Goal: Task Accomplishment & Management: Complete application form

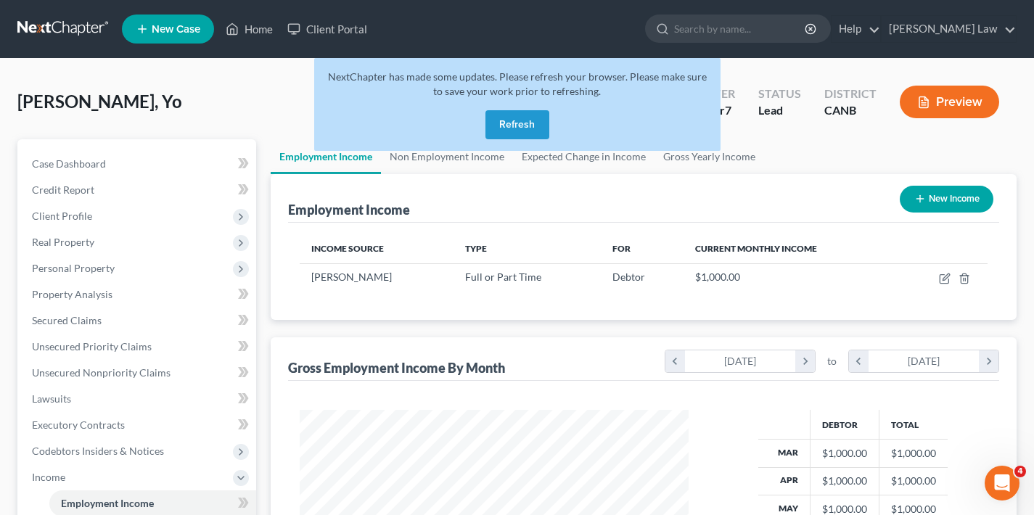
scroll to position [260, 418]
click at [518, 121] on button "Refresh" at bounding box center [518, 124] width 64 height 29
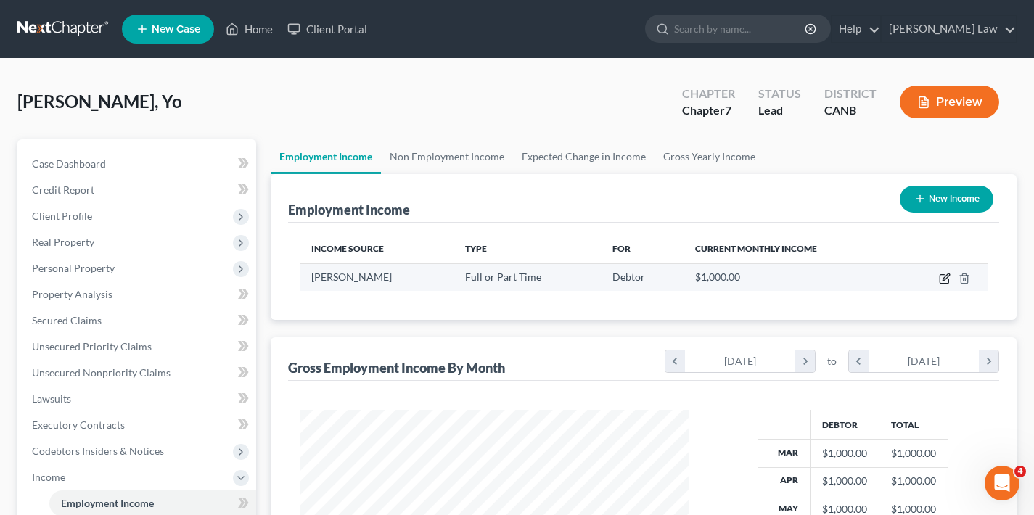
click at [945, 279] on icon "button" at bounding box center [946, 277] width 7 height 7
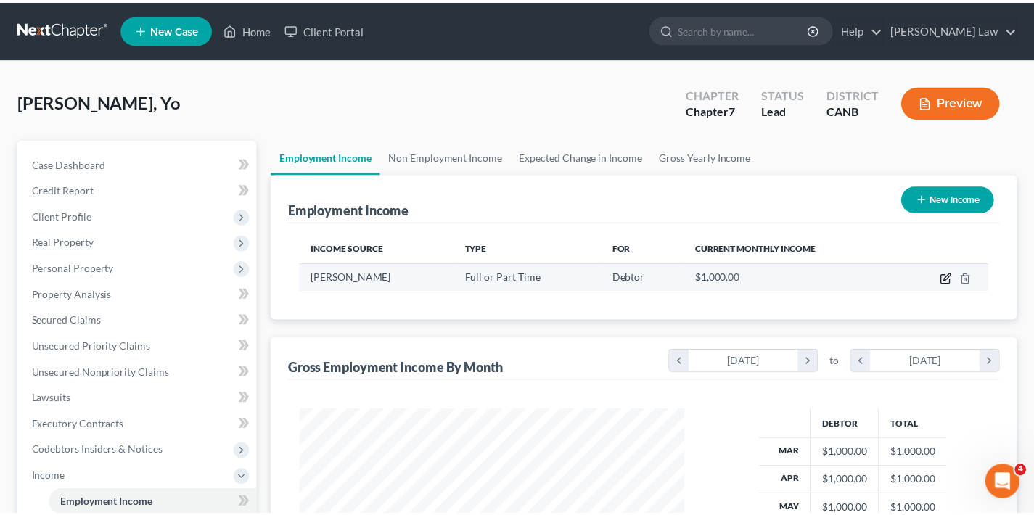
scroll to position [260, 423]
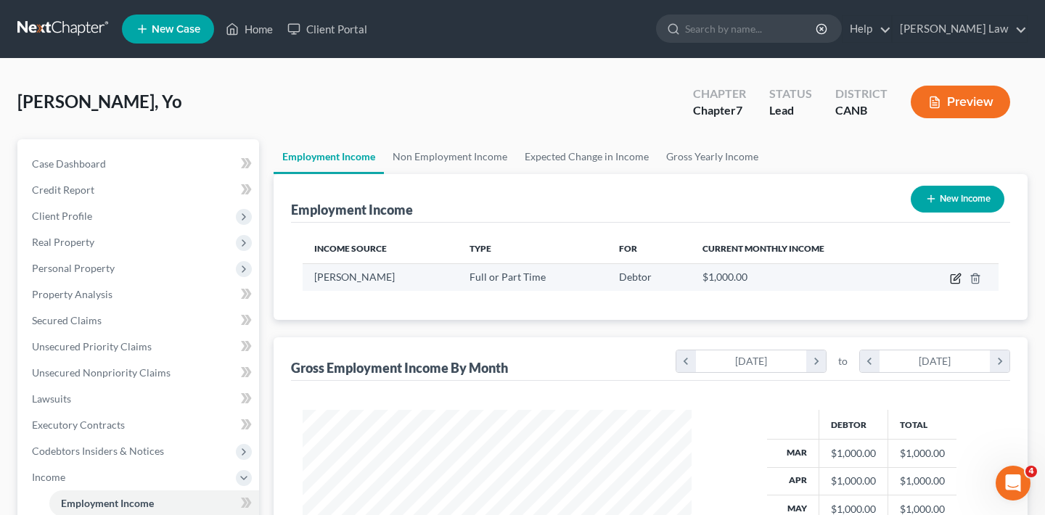
select select "0"
select select "4"
select select "0"
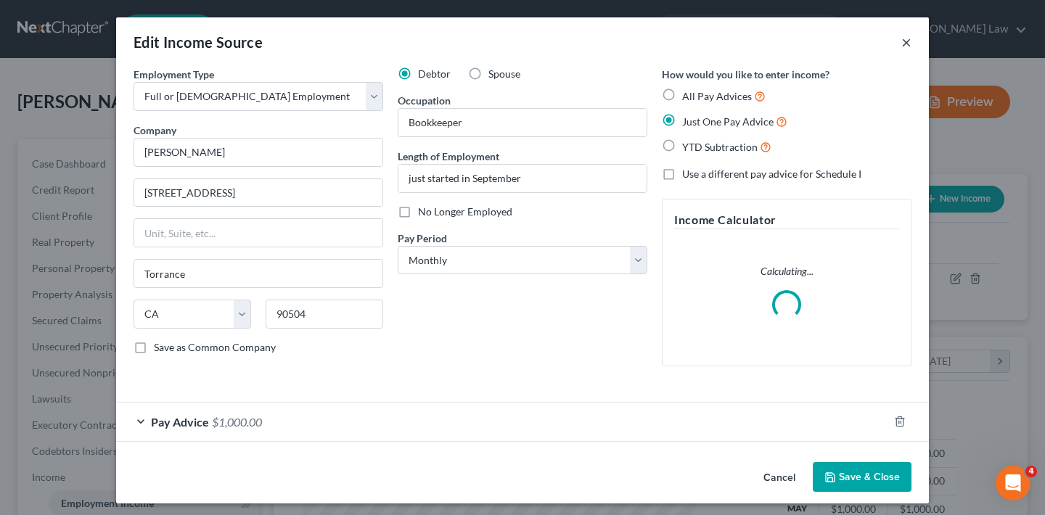
click at [904, 41] on button "×" at bounding box center [906, 41] width 10 height 17
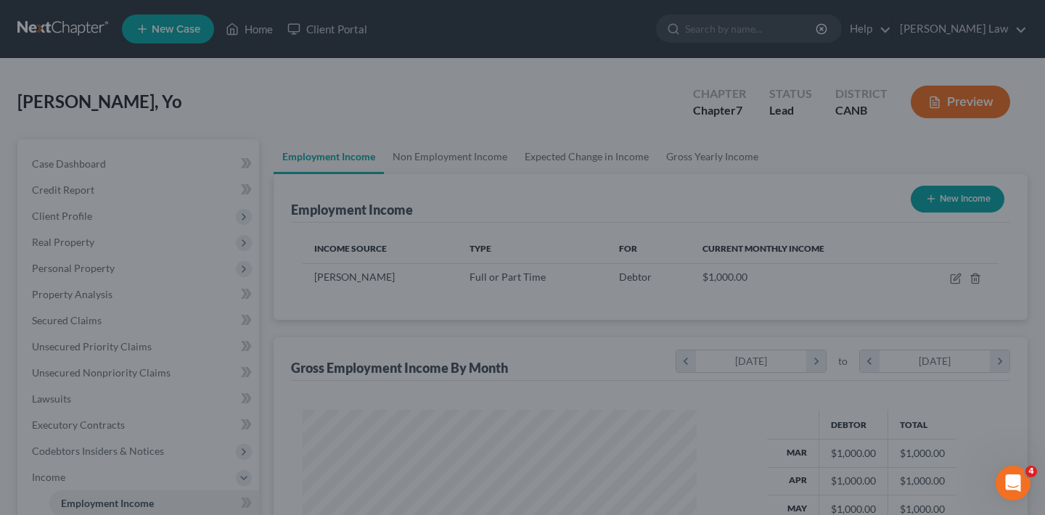
scroll to position [725529, 725371]
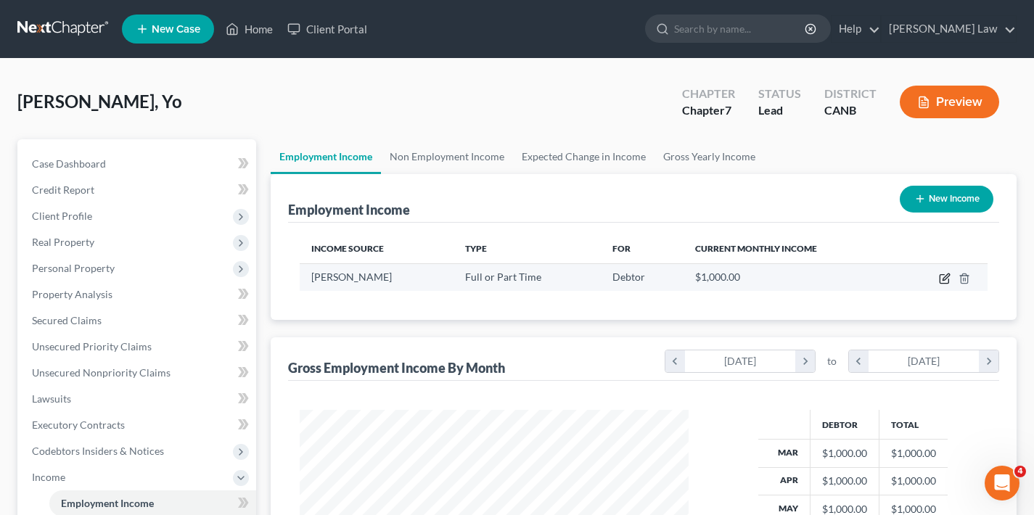
click at [947, 279] on icon "button" at bounding box center [945, 279] width 12 height 12
select select "0"
select select "4"
select select "0"
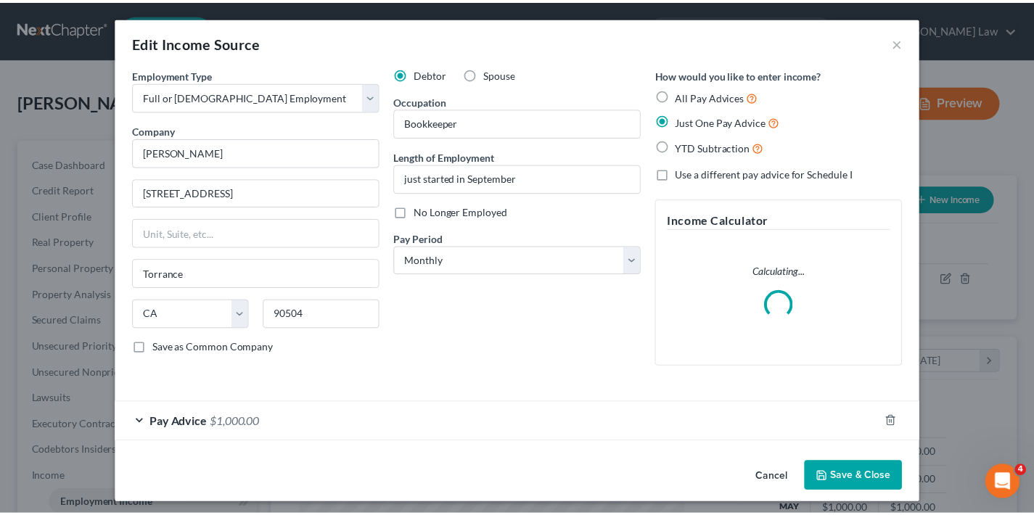
scroll to position [260, 423]
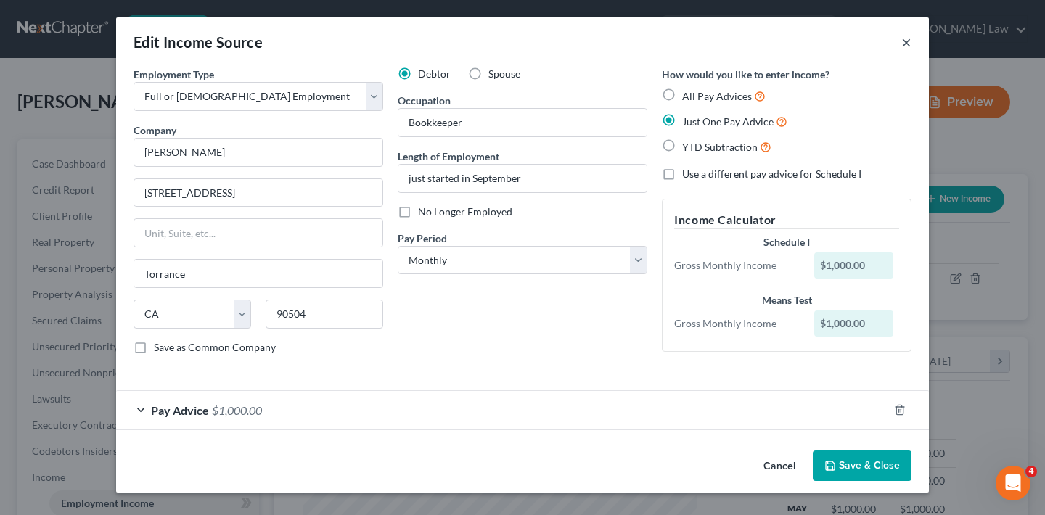
click at [908, 41] on button "×" at bounding box center [906, 41] width 10 height 17
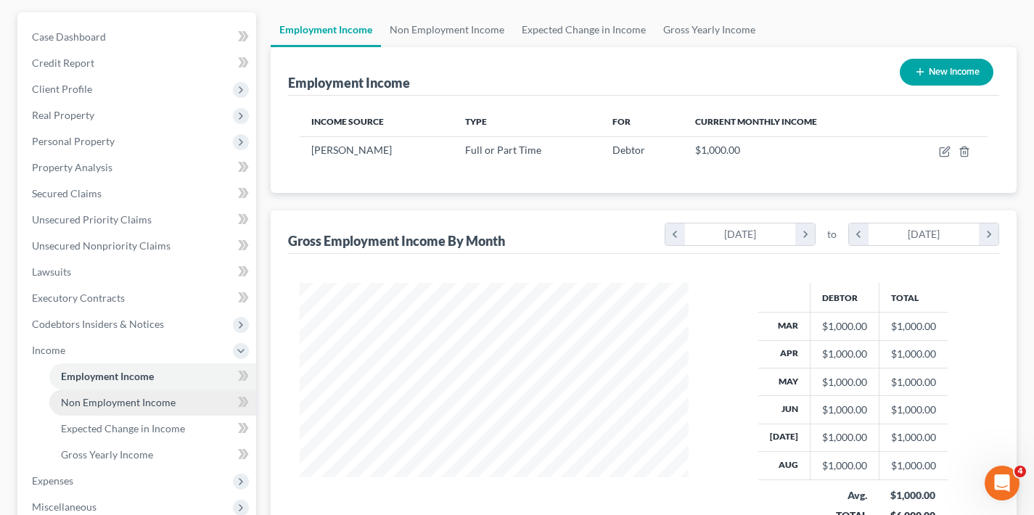
scroll to position [330, 0]
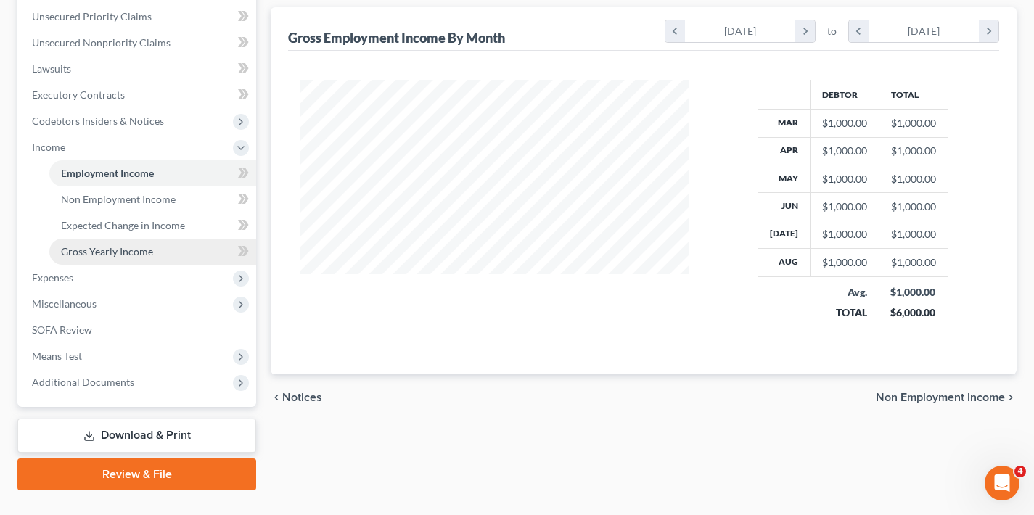
click at [136, 253] on span "Gross Yearly Income" at bounding box center [107, 251] width 92 height 12
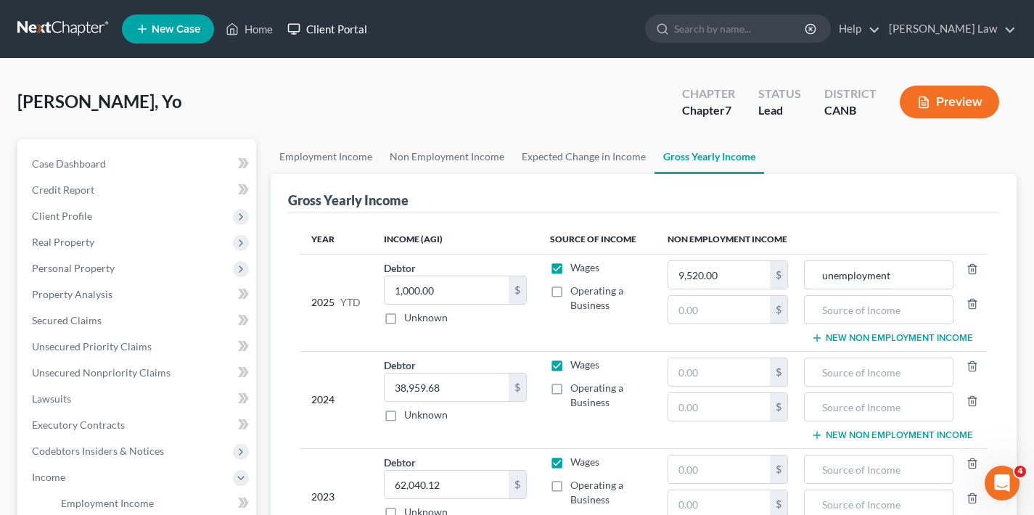
click at [352, 31] on link "Client Portal" at bounding box center [327, 29] width 94 height 26
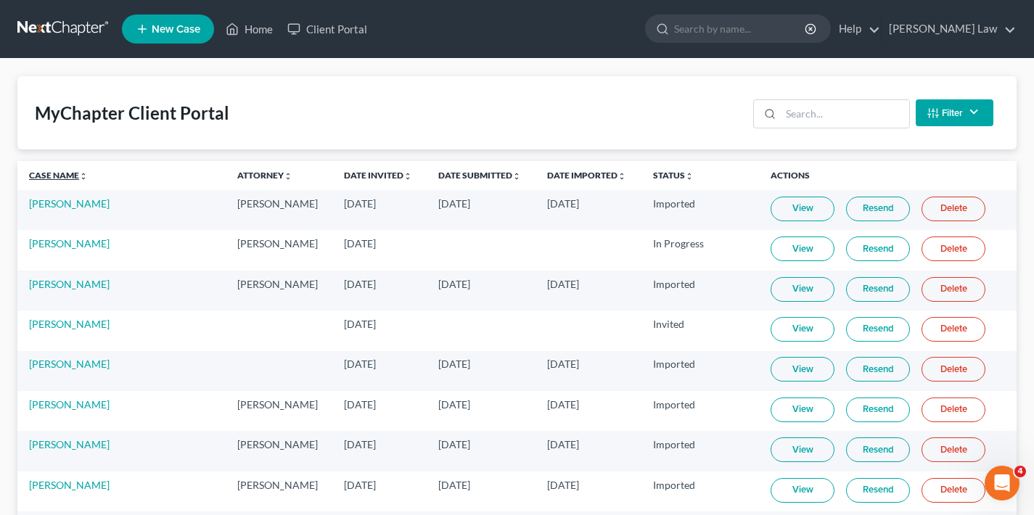
click at [59, 179] on link "Case Name unfold_more expand_more expand_less" at bounding box center [58, 175] width 59 height 11
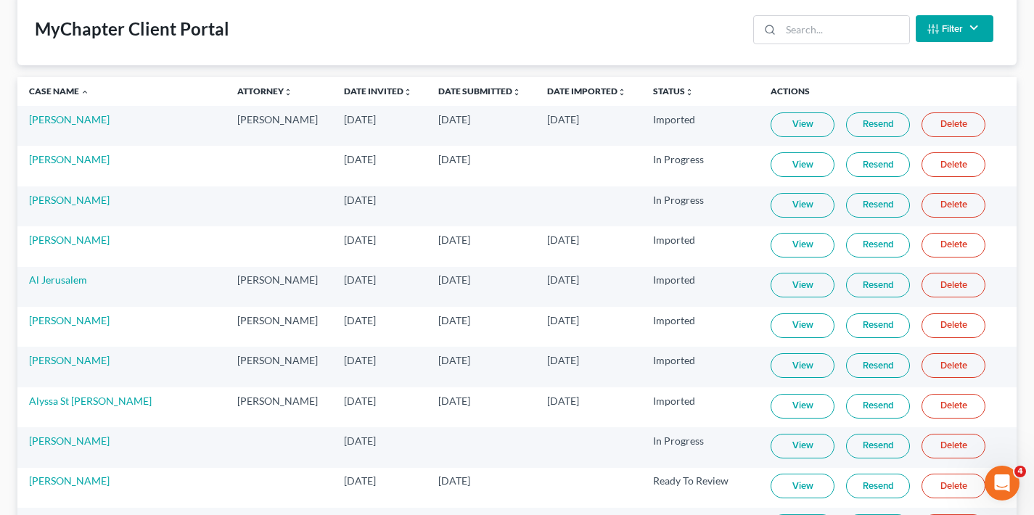
scroll to position [153, 0]
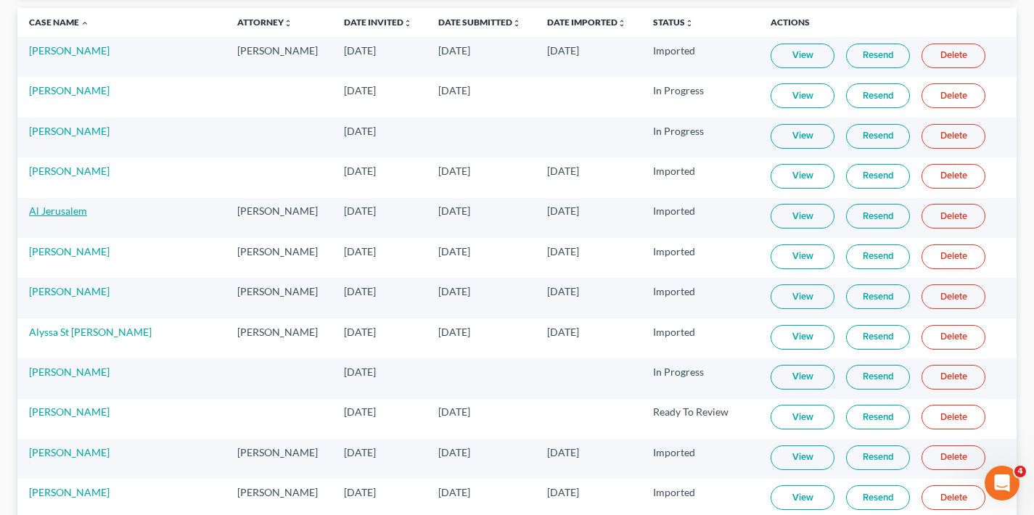
click at [71, 213] on link "Al Jerusalem" at bounding box center [58, 211] width 58 height 12
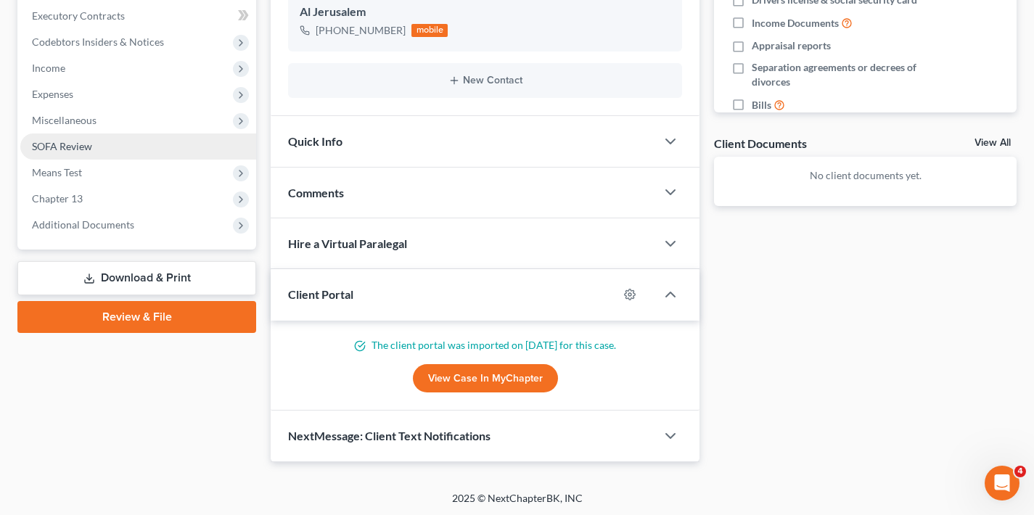
scroll to position [174, 0]
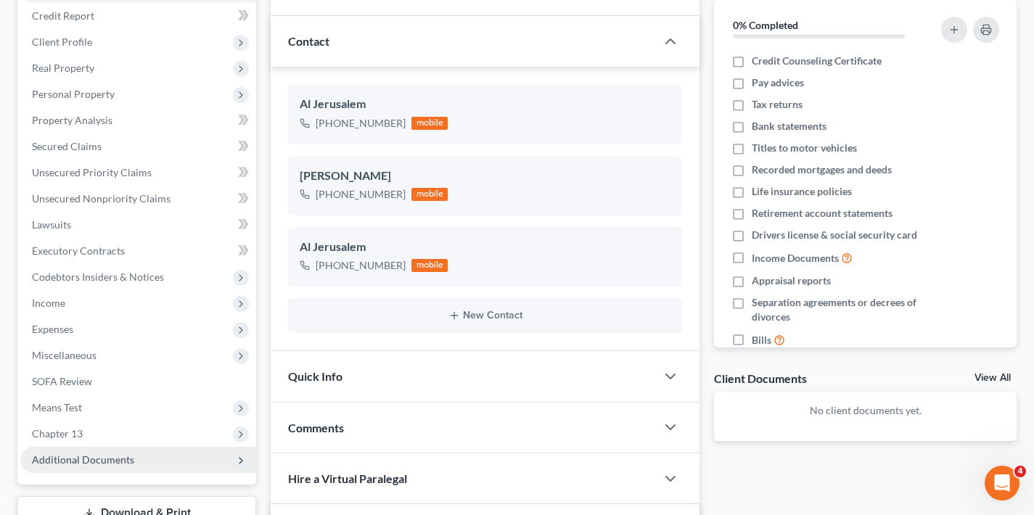
click at [203, 462] on span "Additional Documents" at bounding box center [138, 460] width 236 height 26
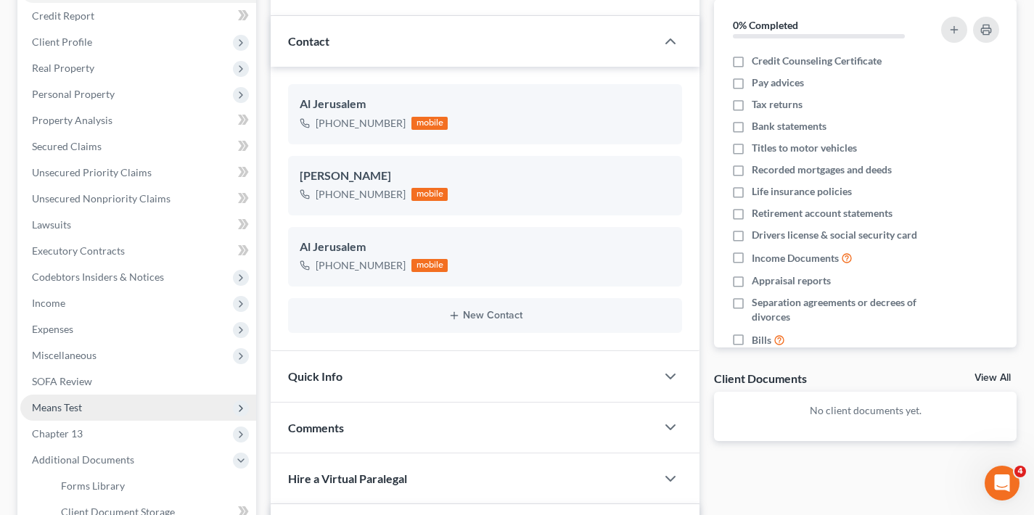
scroll to position [400, 0]
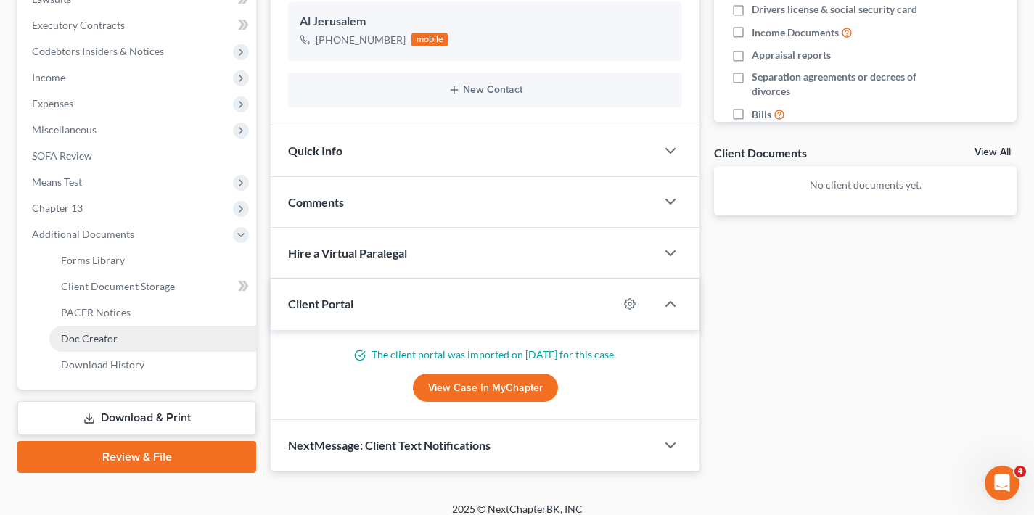
click at [112, 343] on span "Doc Creator" at bounding box center [89, 338] width 57 height 12
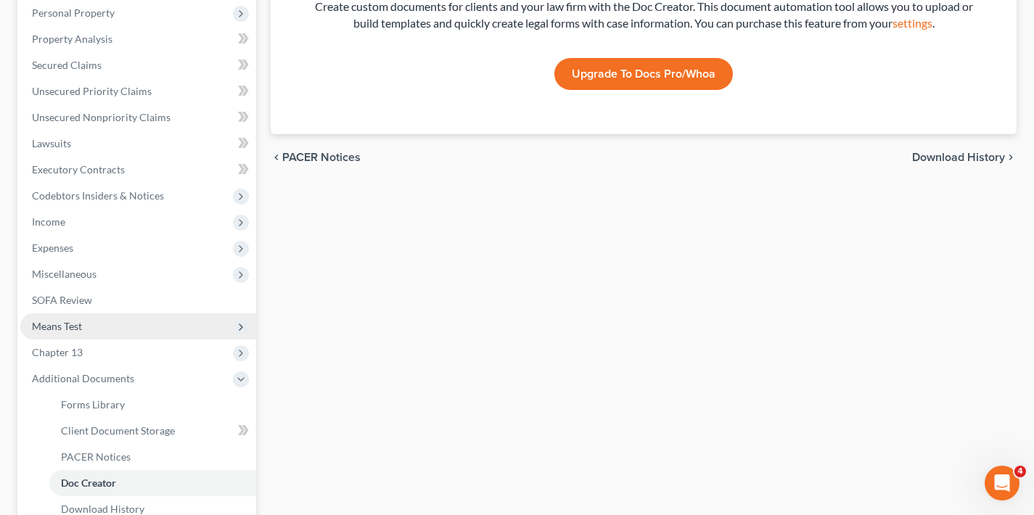
scroll to position [413, 0]
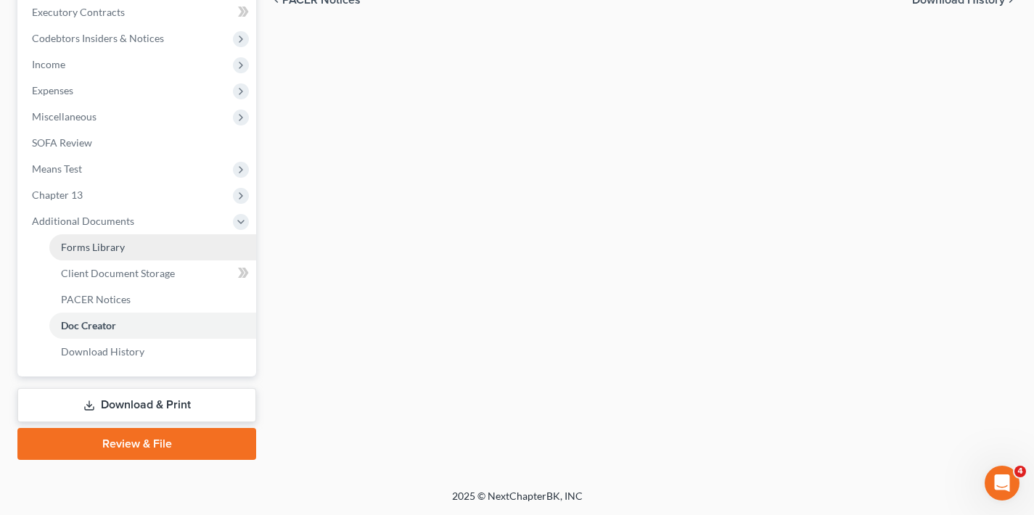
click at [120, 248] on span "Forms Library" at bounding box center [93, 247] width 64 height 12
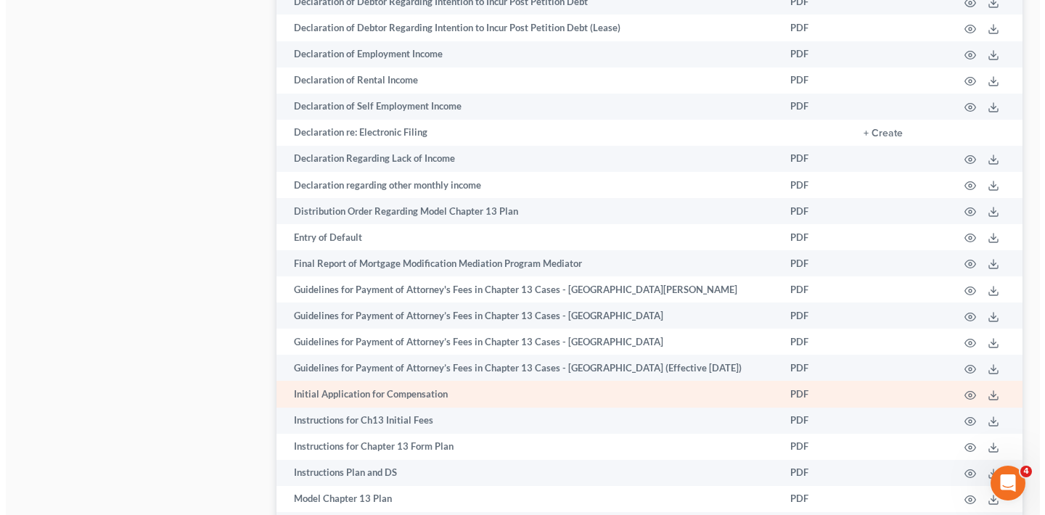
scroll to position [2018, 0]
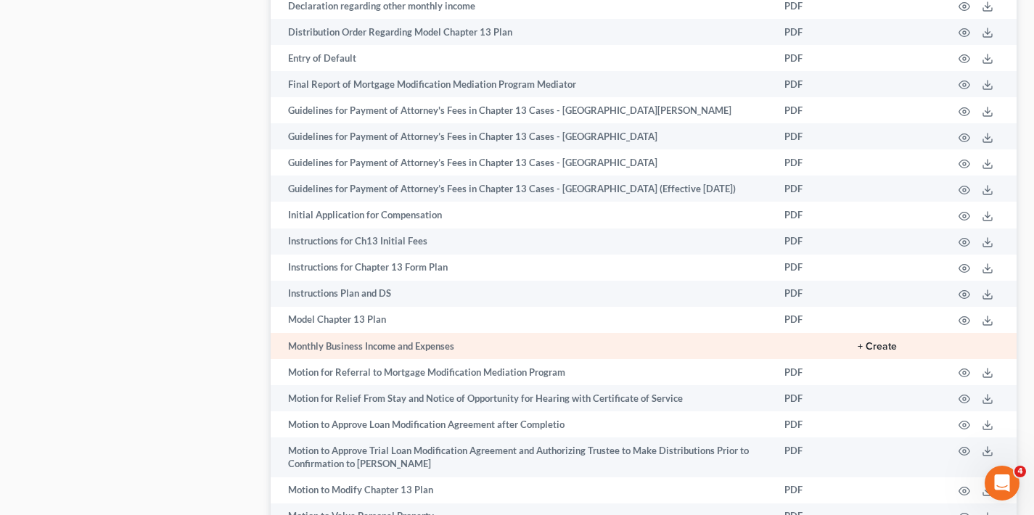
click at [882, 344] on button "+ Create" at bounding box center [877, 347] width 39 height 10
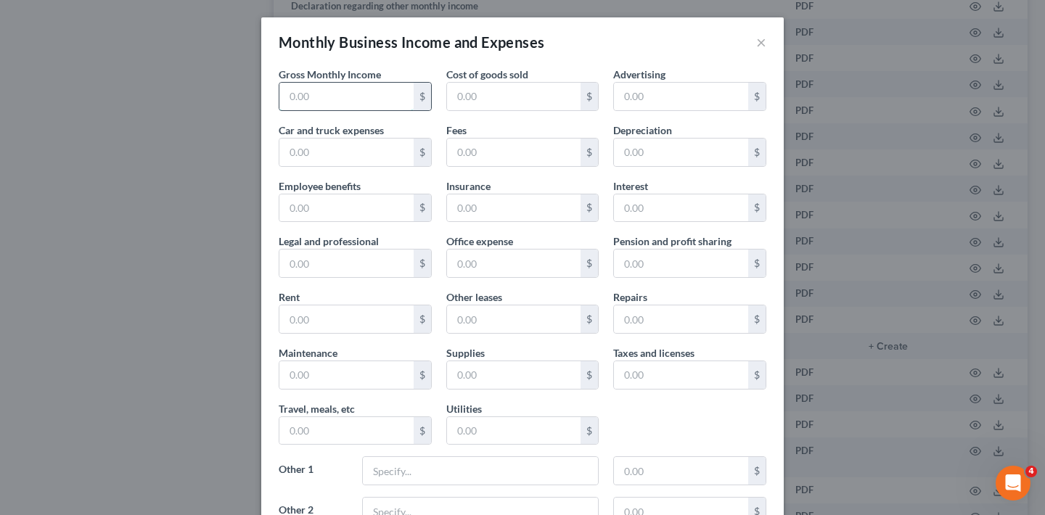
click at [337, 105] on input "text" at bounding box center [346, 97] width 134 height 28
type input "28,719"
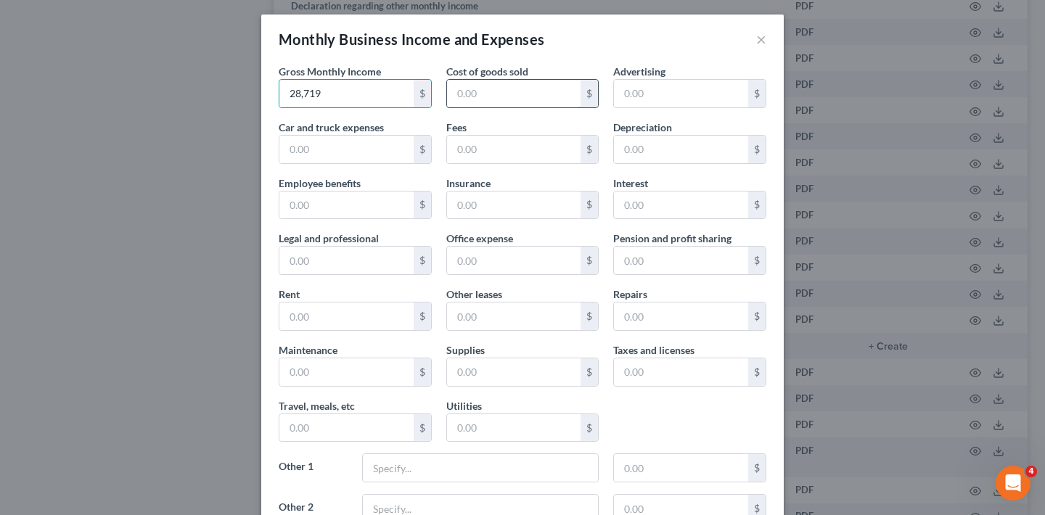
click at [504, 94] on input "text" at bounding box center [514, 94] width 134 height 28
type input "5,846.58"
click at [658, 95] on input "text" at bounding box center [681, 94] width 134 height 28
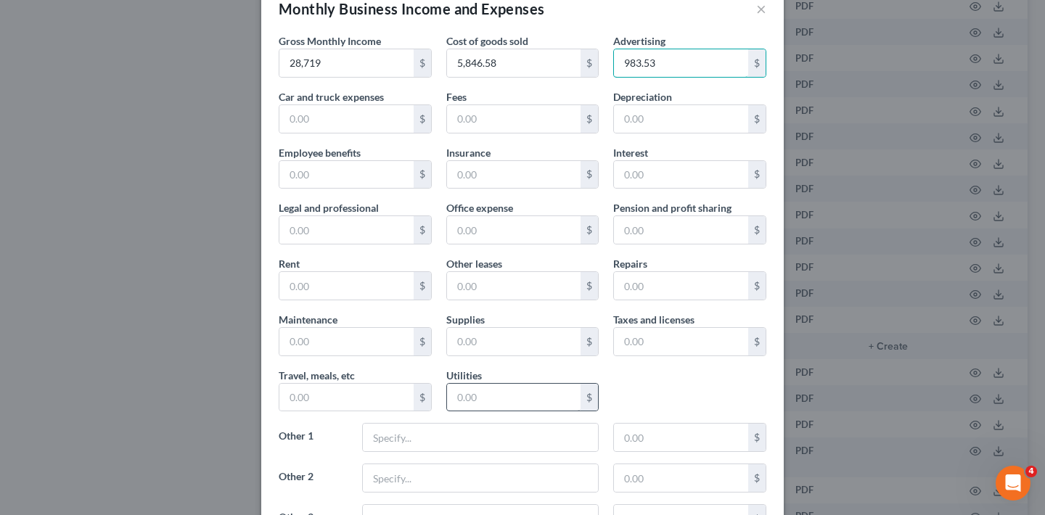
scroll to position [43, 0]
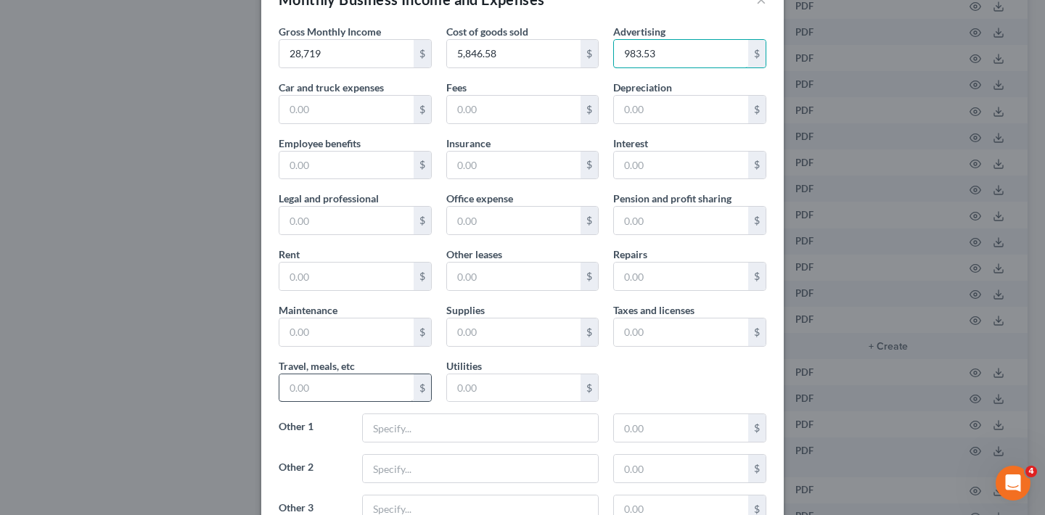
type input "983.53"
click at [353, 393] on input "text" at bounding box center [346, 389] width 134 height 28
click at [353, 98] on input "text" at bounding box center [346, 110] width 134 height 28
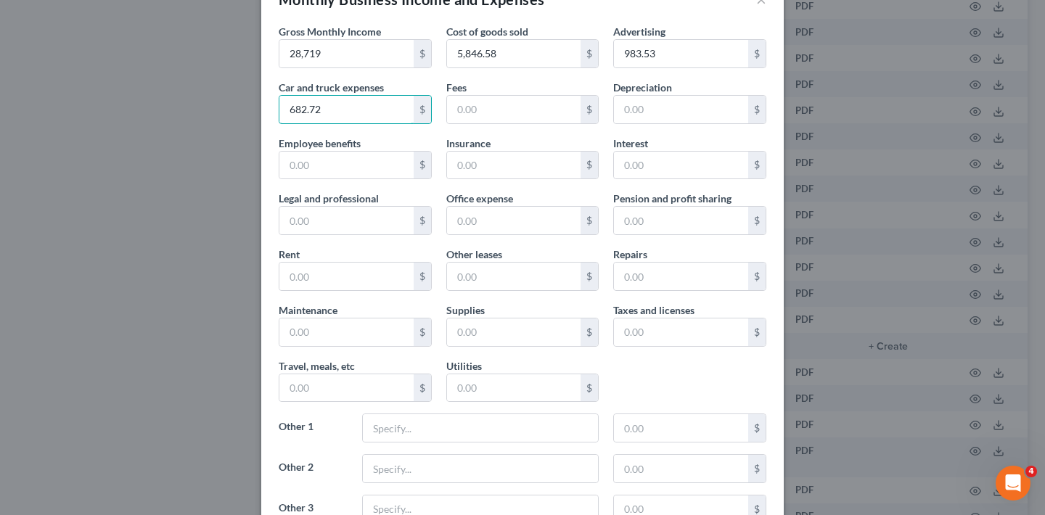
drag, startPoint x: 325, startPoint y: 108, endPoint x: 261, endPoint y: 117, distance: 65.2
click at [261, 117] on div "Gross Monthly Income 28,719 $ Cost of goods sold 5,846.58 $ Advertising 983.53 …" at bounding box center [522, 315] width 523 height 582
drag, startPoint x: 316, startPoint y: 107, endPoint x: 279, endPoint y: 107, distance: 37.7
click at [279, 107] on input "682.72" at bounding box center [346, 110] width 134 height 28
type input "858.58"
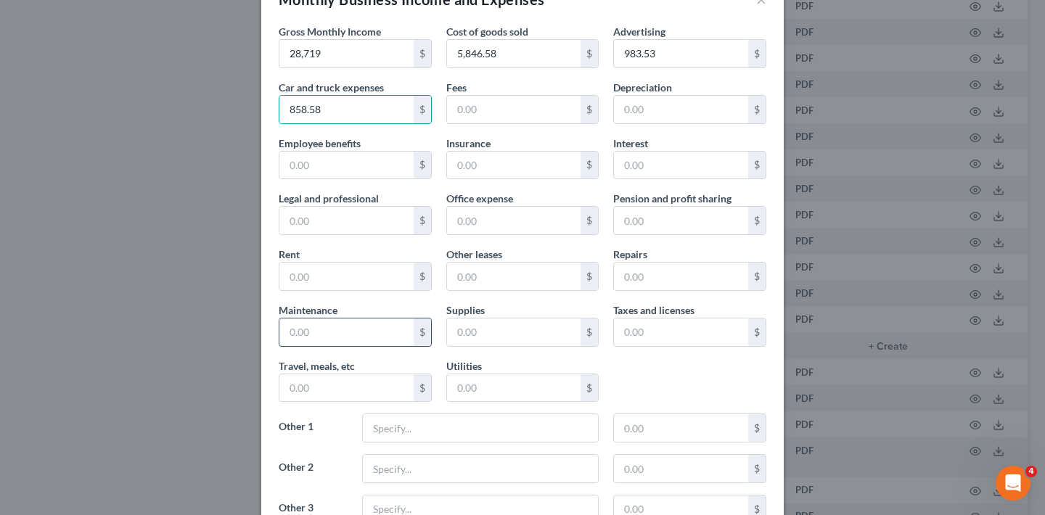
click at [321, 330] on input "text" at bounding box center [346, 333] width 134 height 28
type input "264.31"
click at [677, 279] on input "text" at bounding box center [681, 277] width 134 height 28
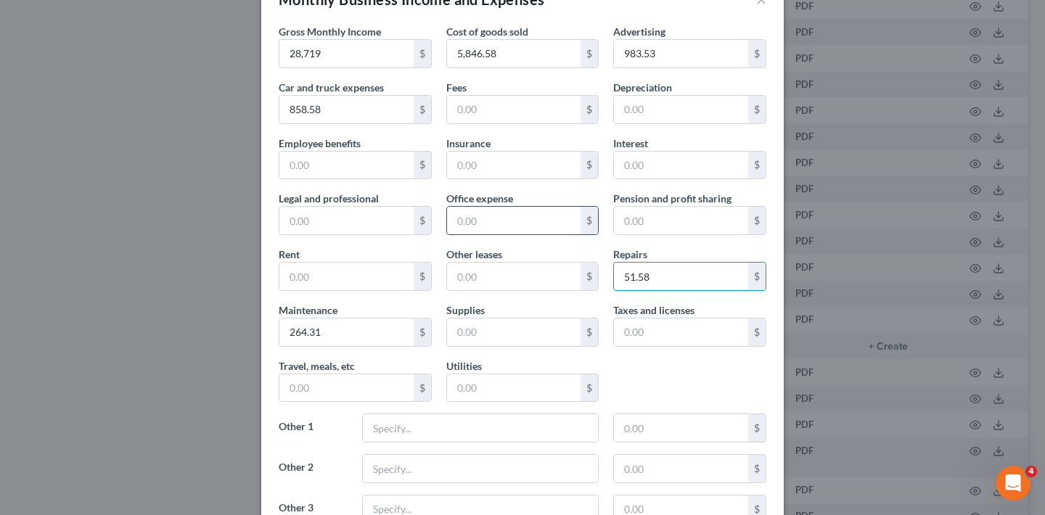
type input "51.58"
click at [483, 222] on input "text" at bounding box center [514, 221] width 134 height 28
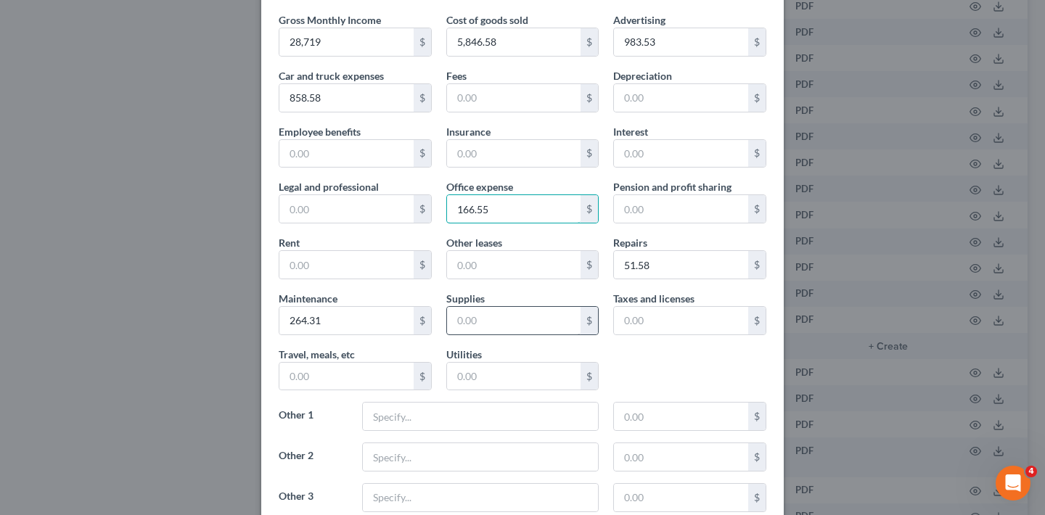
scroll to position [67, 0]
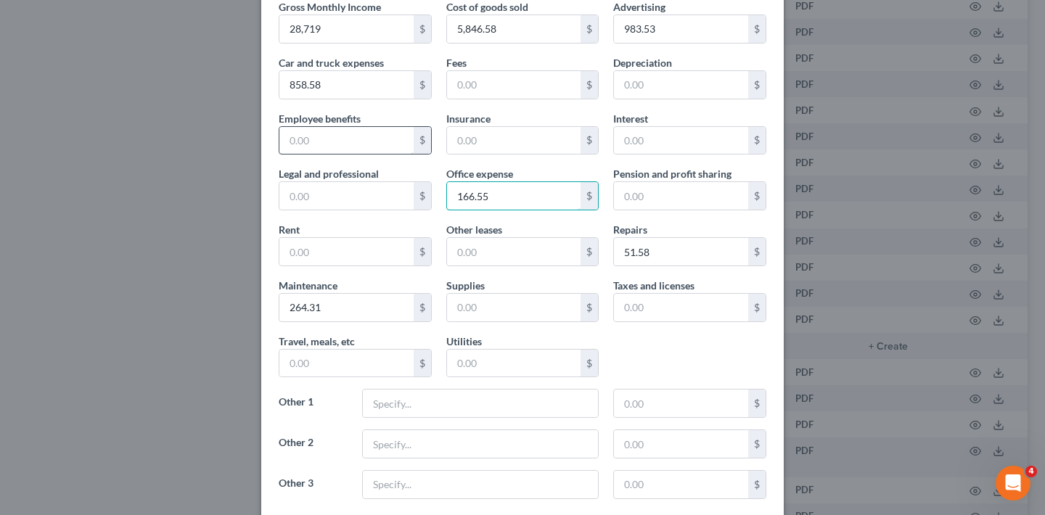
type input "166.55"
click at [342, 136] on input "text" at bounding box center [346, 141] width 134 height 28
type input "1,627.77"
click at [474, 87] on input "text" at bounding box center [514, 85] width 134 height 28
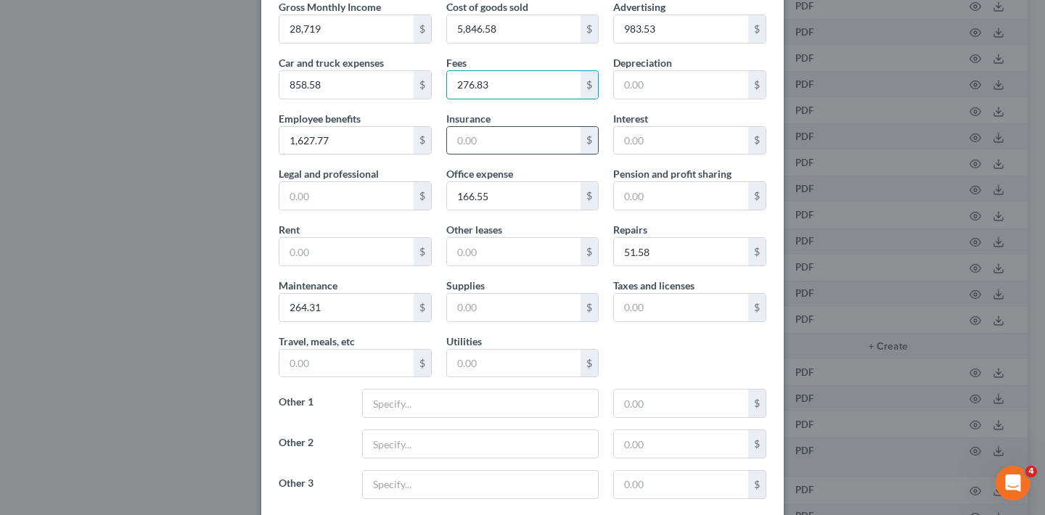
type input "276.83"
click at [488, 142] on input "text" at bounding box center [514, 141] width 134 height 28
type input "360.94"
click at [689, 314] on input "text" at bounding box center [681, 308] width 134 height 28
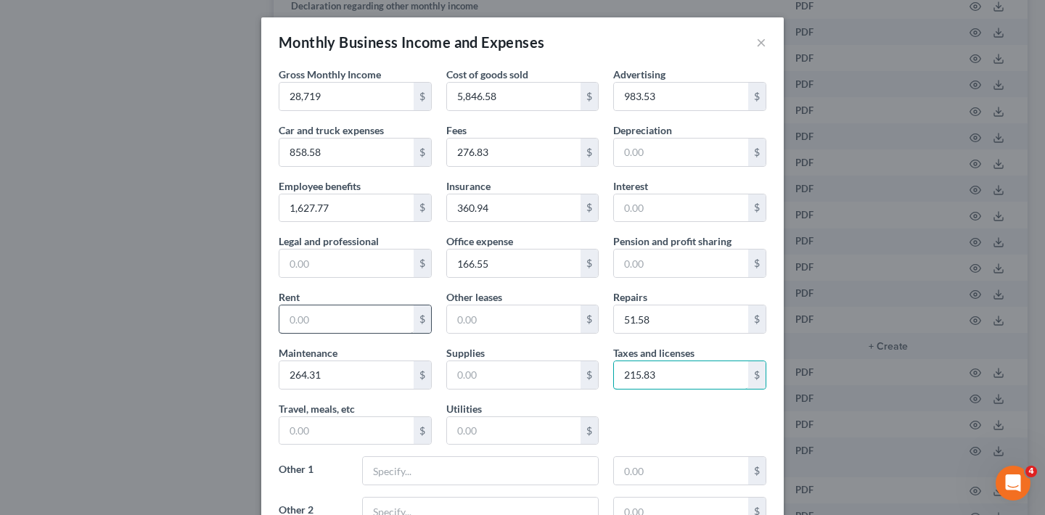
type input "215.83"
click at [352, 322] on input "text" at bounding box center [346, 320] width 134 height 28
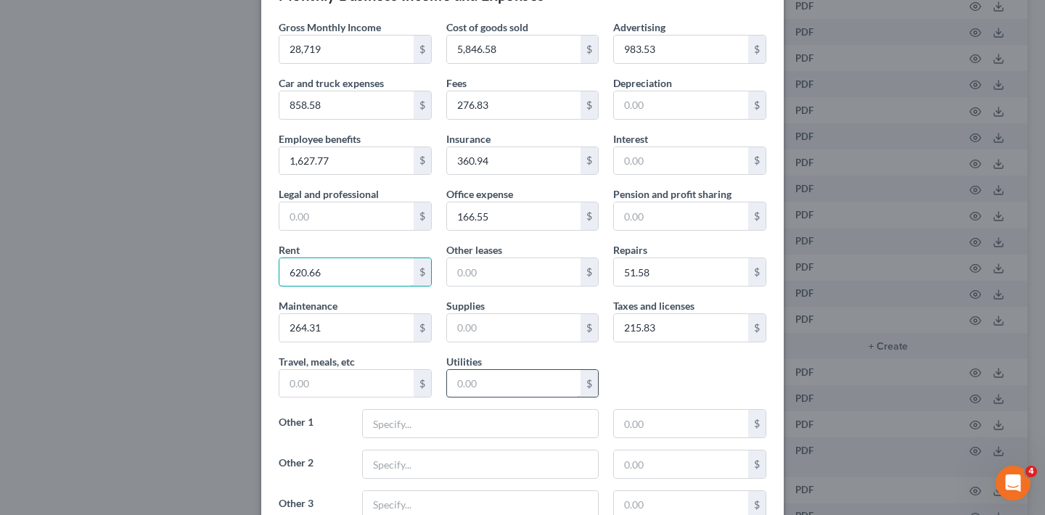
scroll to position [34, 0]
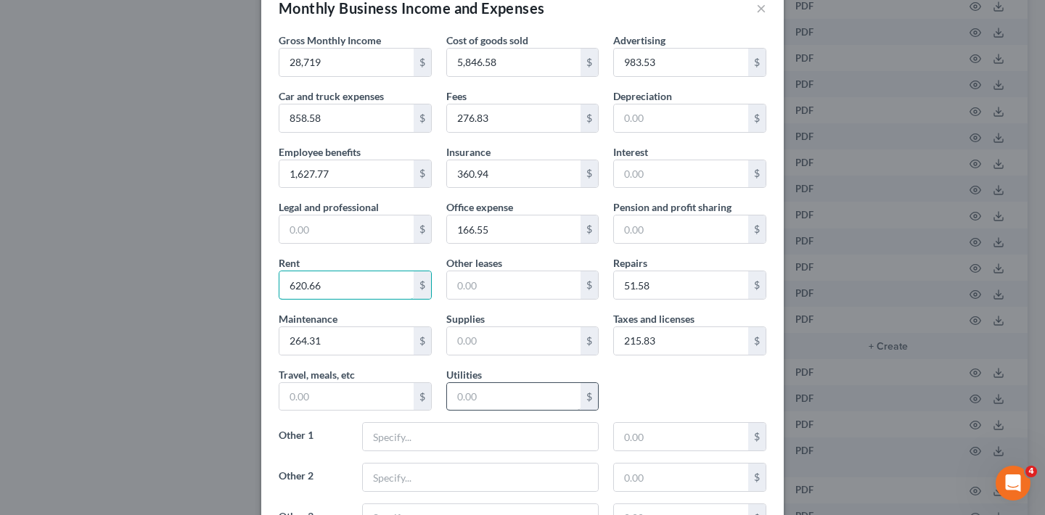
type input "620.66"
click at [518, 393] on input "text" at bounding box center [514, 397] width 134 height 28
type input "18.99"
click at [487, 344] on input "text" at bounding box center [514, 341] width 134 height 28
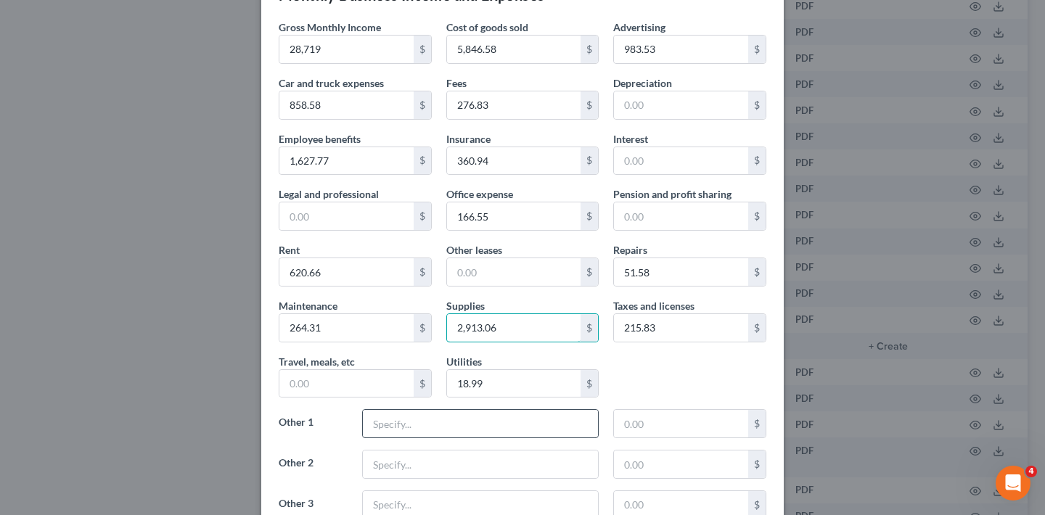
type input "2,913.06"
click at [418, 425] on input "text" at bounding box center [480, 424] width 235 height 28
type input "Uniforms"
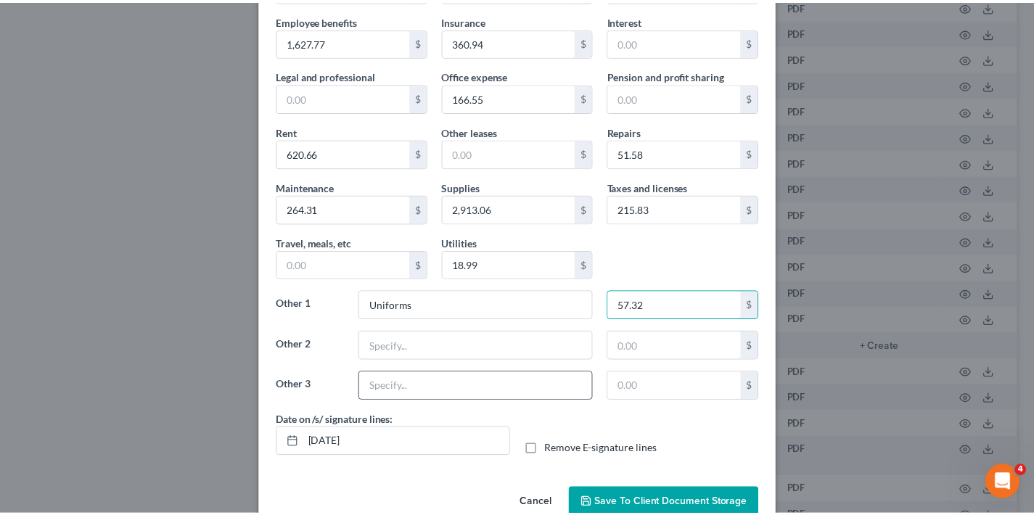
scroll to position [198, 0]
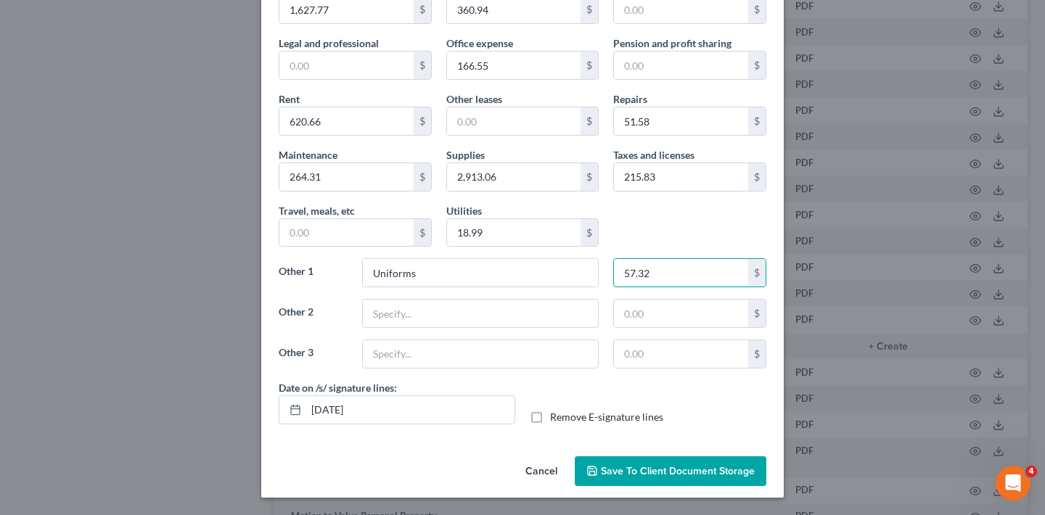
type input "57.32"
click at [664, 472] on span "Save to Client Document Storage" at bounding box center [678, 471] width 154 height 12
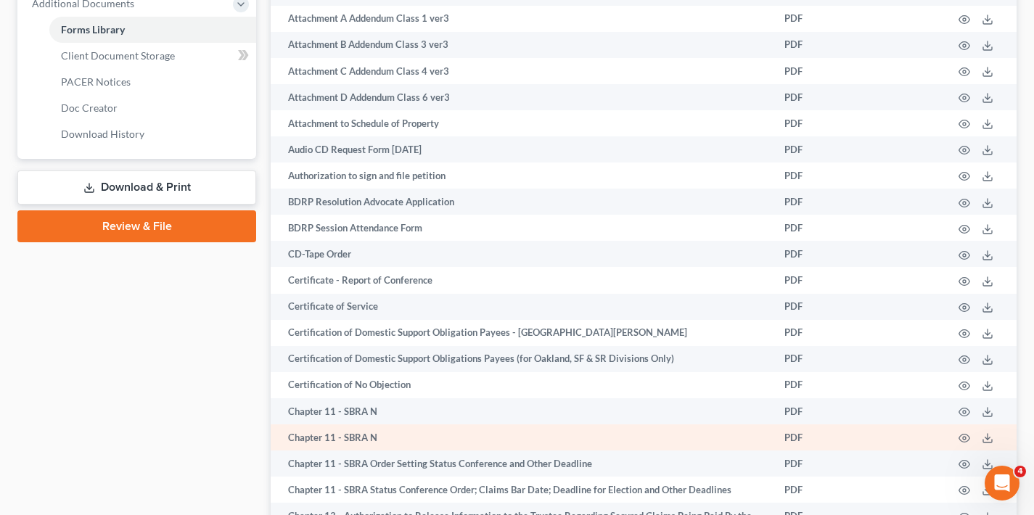
scroll to position [403, 0]
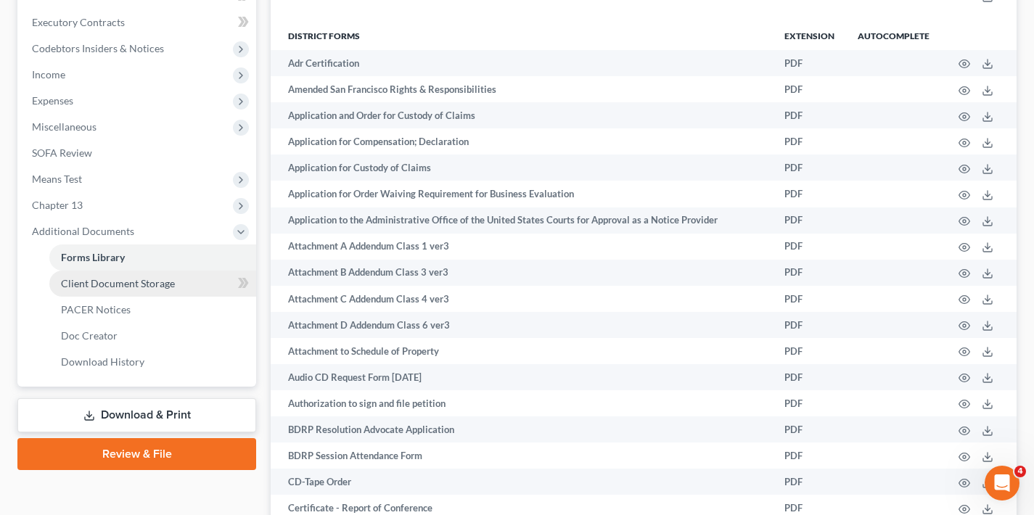
click at [216, 285] on link "Client Document Storage" at bounding box center [152, 284] width 207 height 26
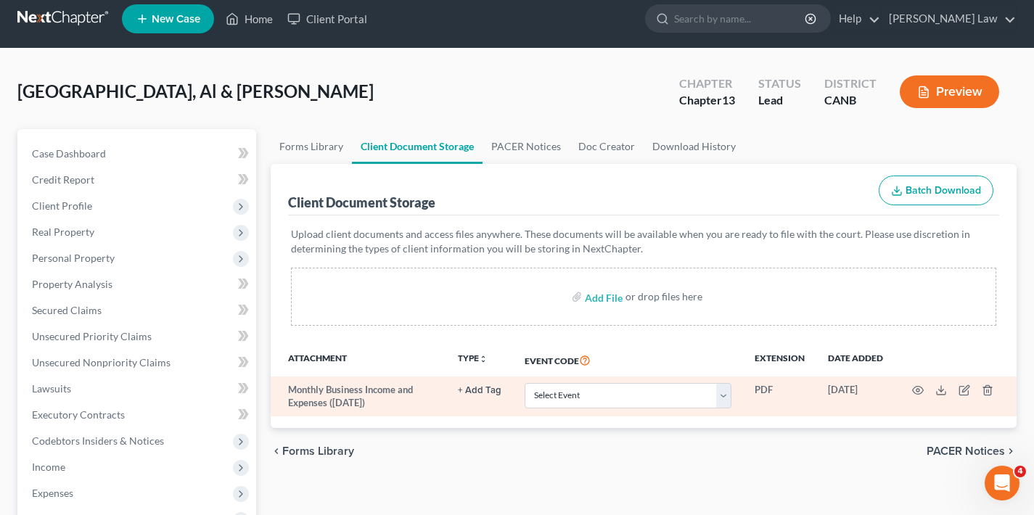
scroll to position [25, 0]
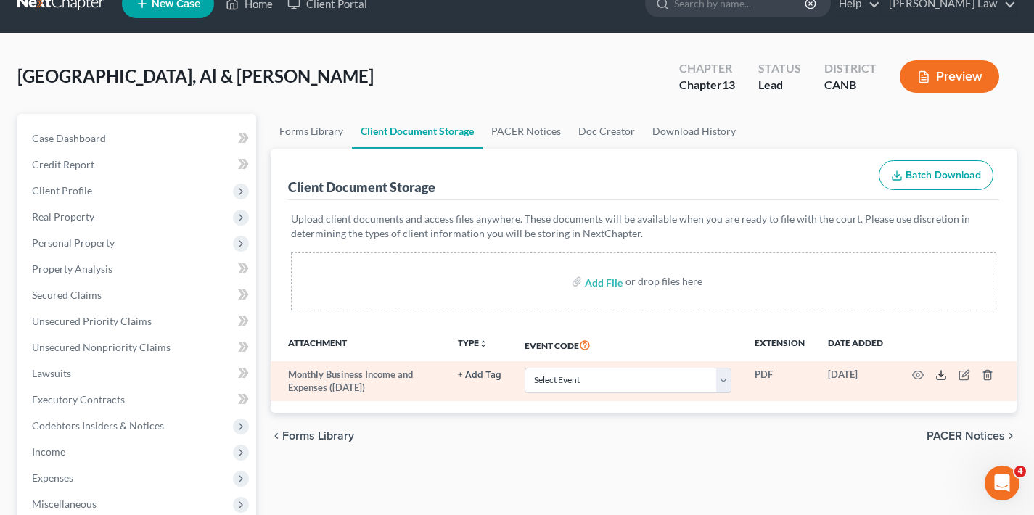
click at [941, 375] on icon at bounding box center [942, 375] width 12 height 12
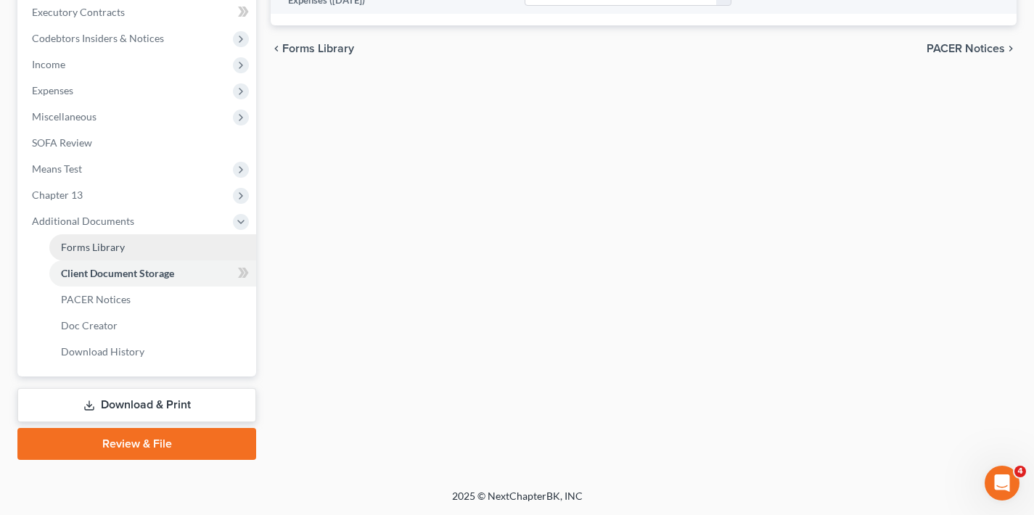
scroll to position [107, 0]
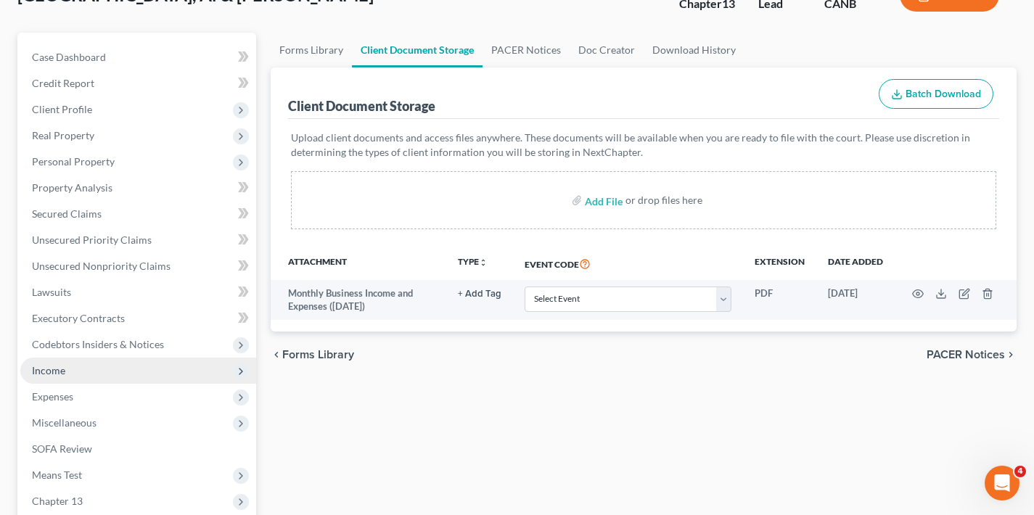
click at [121, 372] on span "Income" at bounding box center [138, 371] width 236 height 26
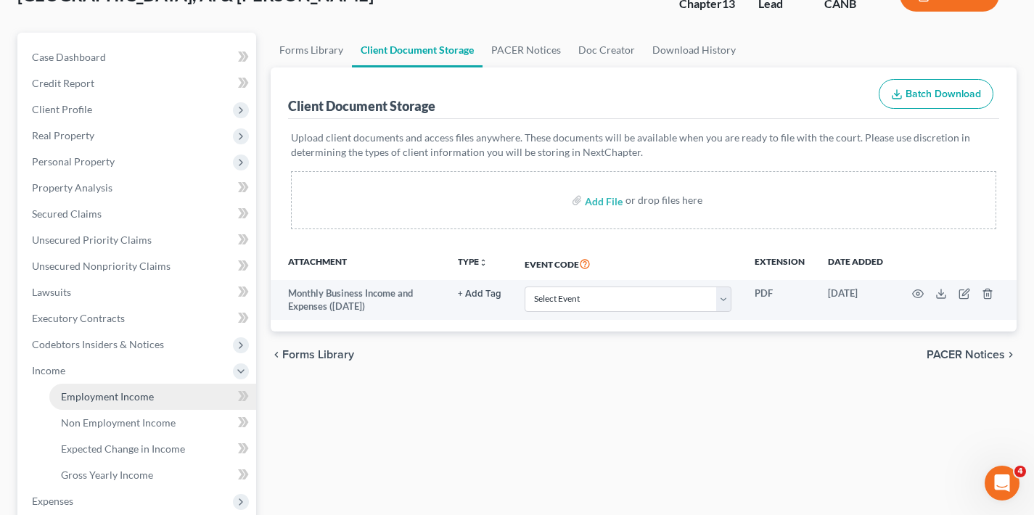
click at [137, 396] on span "Employment Income" at bounding box center [107, 396] width 93 height 12
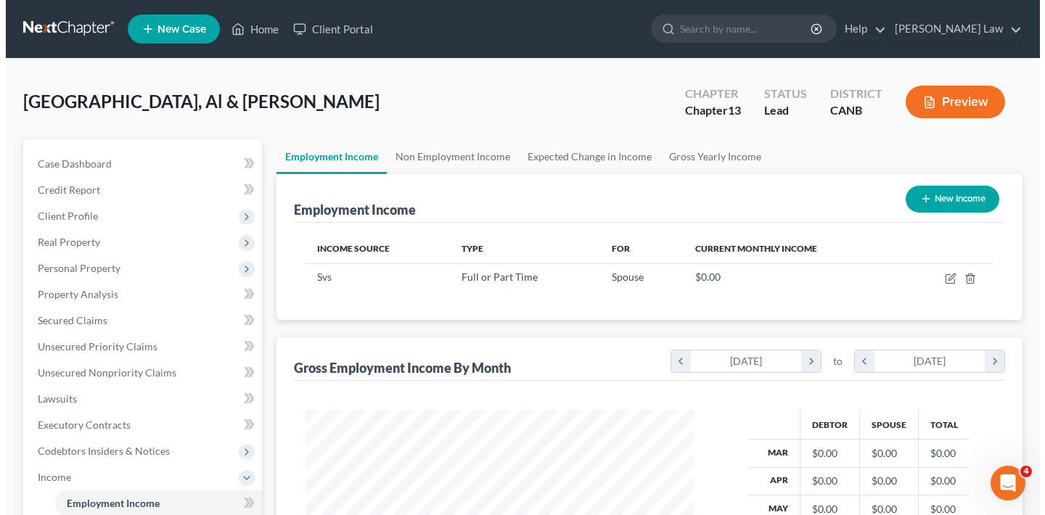
scroll to position [260, 418]
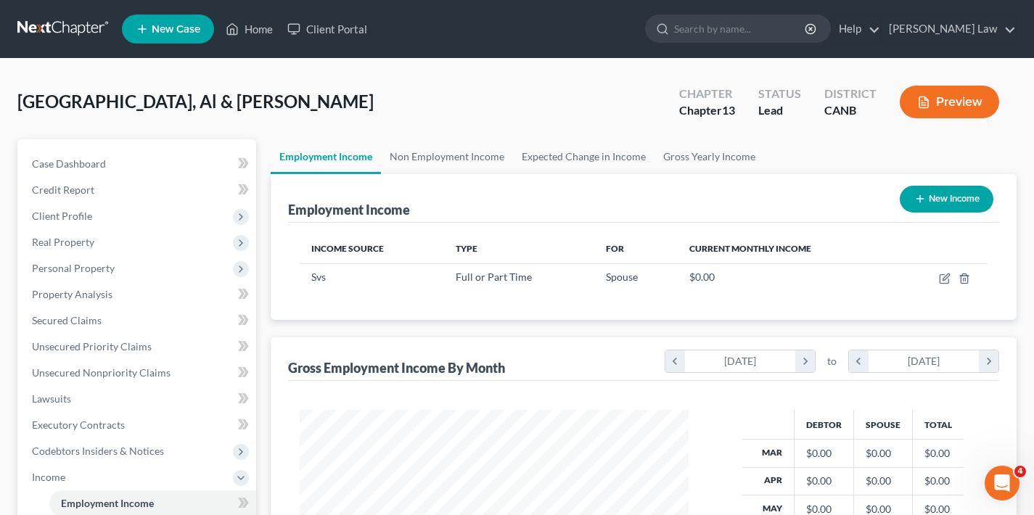
click at [949, 203] on button "New Income" at bounding box center [947, 199] width 94 height 27
select select "0"
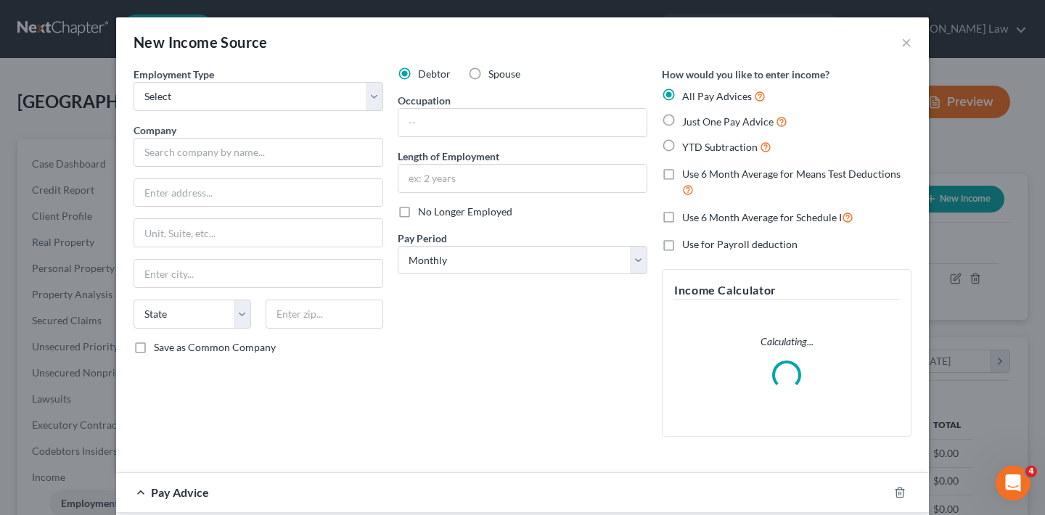
scroll to position [260, 423]
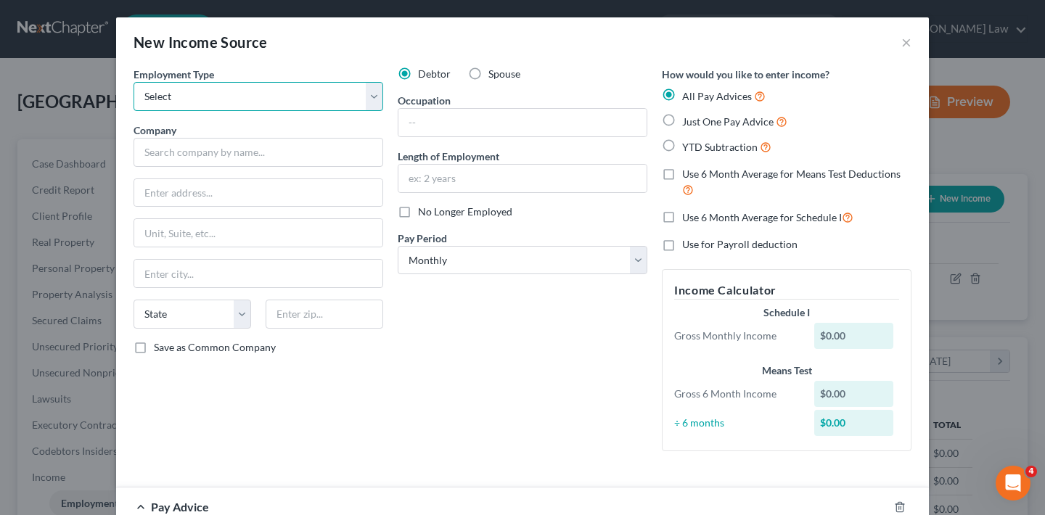
select select "1"
click at [427, 126] on input "text" at bounding box center [522, 123] width 248 height 28
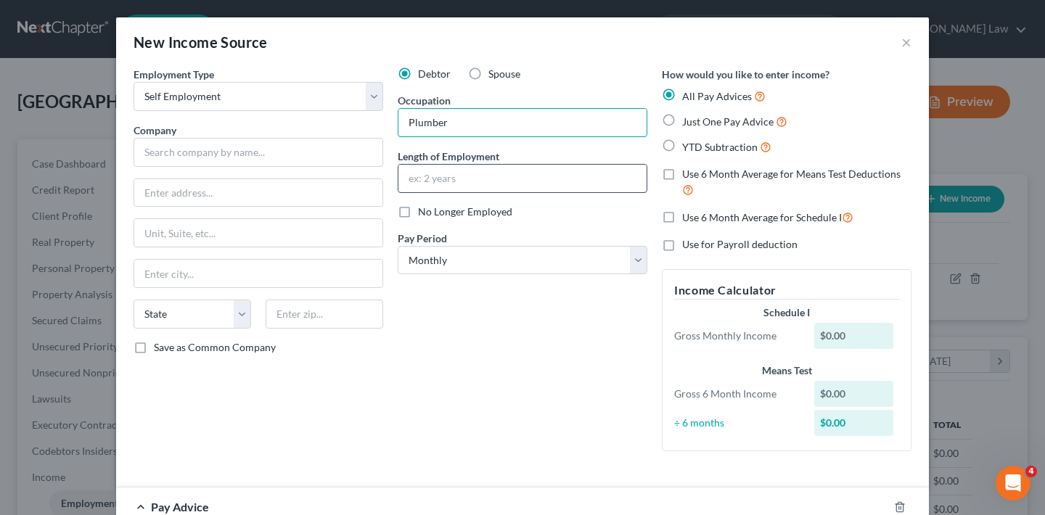
type input "Plumber"
click at [438, 177] on input "text" at bounding box center [522, 179] width 248 height 28
type input "12 years"
click at [244, 153] on input "text" at bounding box center [259, 152] width 250 height 29
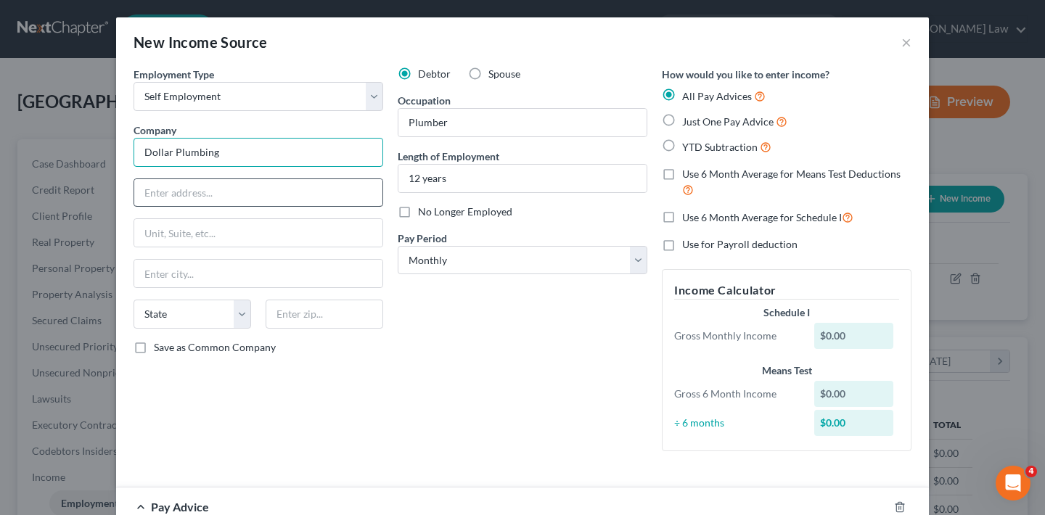
type input "Dollar Plumbing"
click at [292, 194] on input "text" at bounding box center [258, 193] width 248 height 28
type input "5200 Iron Horse Pkwy"
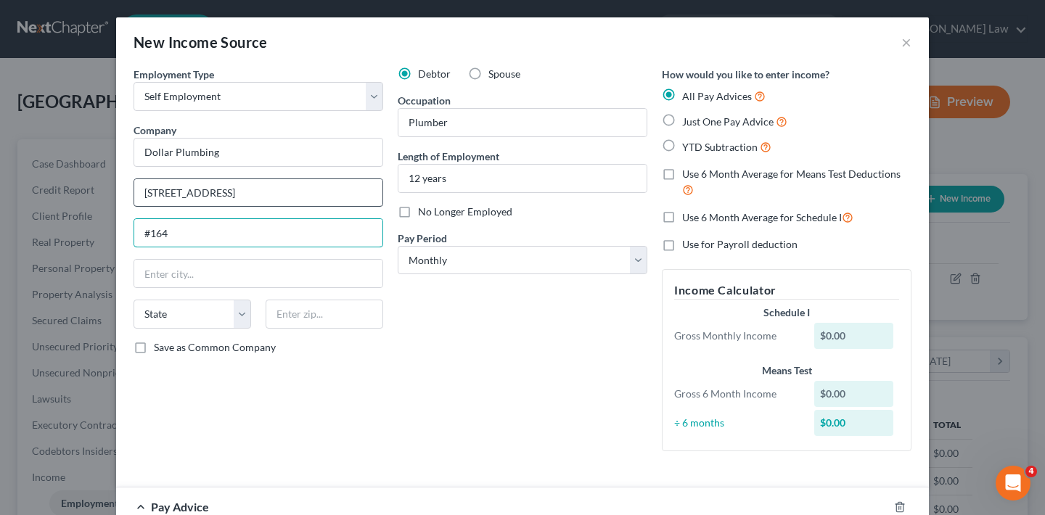
type input "#164"
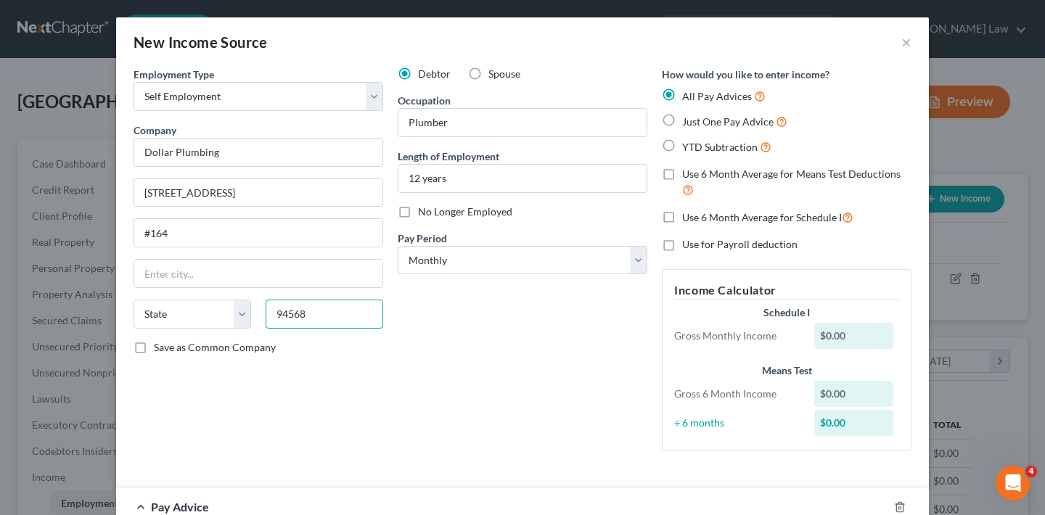
type input "94568"
click at [416, 409] on div "Debtor Spouse Occupation Plumber Length of Employment 12 years No Longer Employ…" at bounding box center [522, 265] width 264 height 396
type input "Dublin"
select select "4"
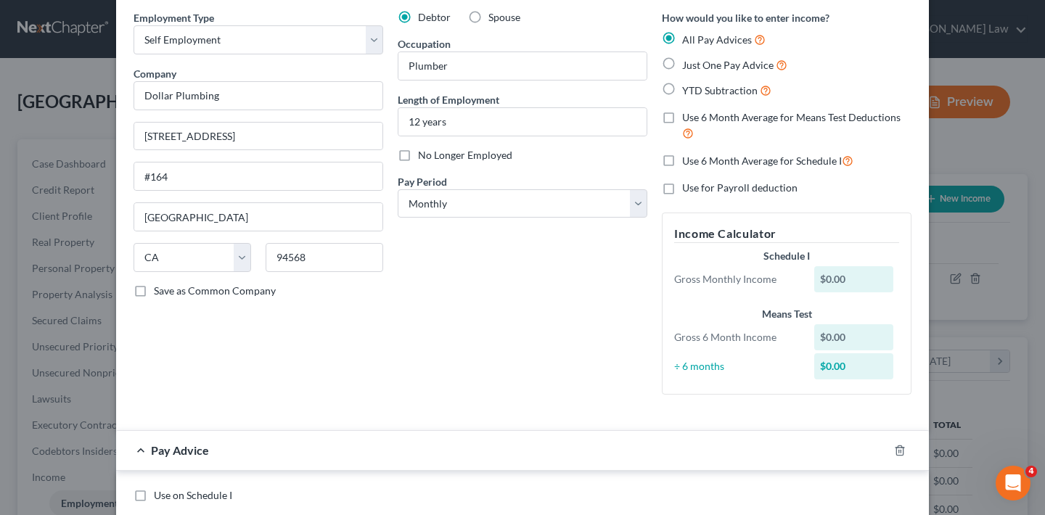
scroll to position [0, 0]
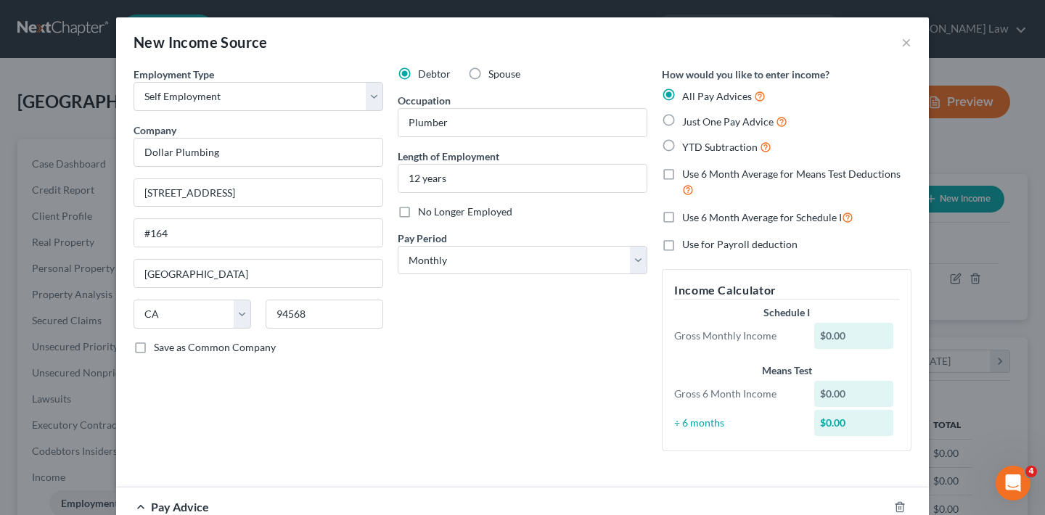
click at [682, 118] on label "Just One Pay Advice" at bounding box center [734, 121] width 105 height 17
click at [688, 118] on input "Just One Pay Advice" at bounding box center [692, 117] width 9 height 9
radio input "true"
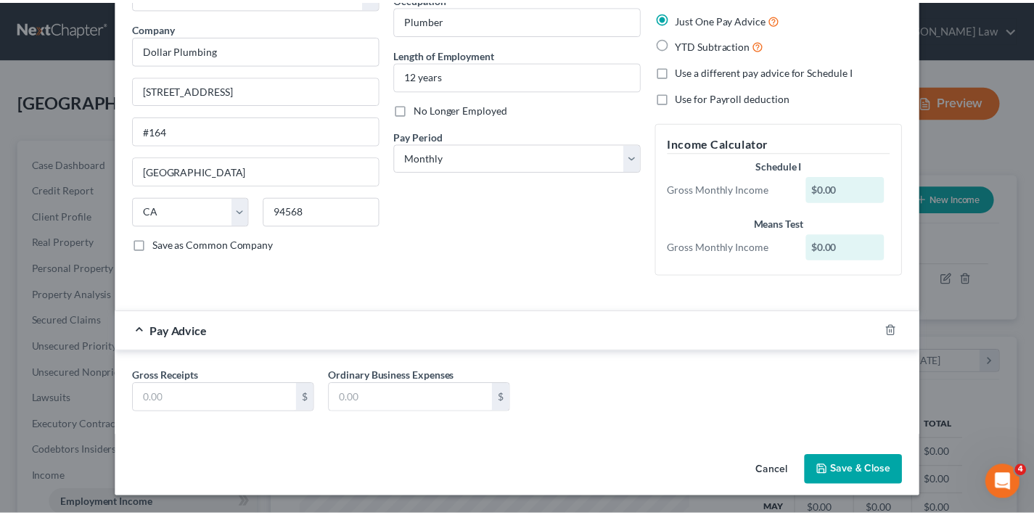
scroll to position [100, 0]
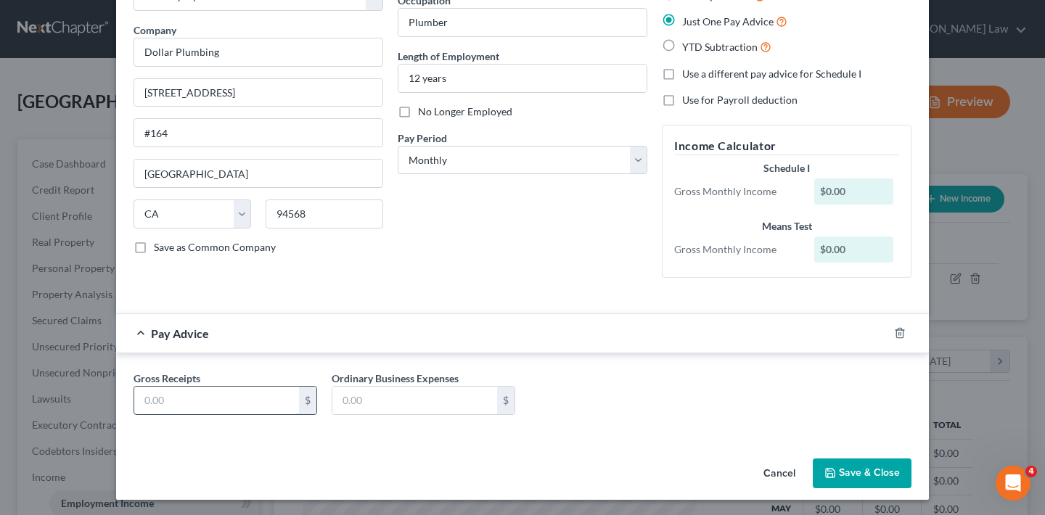
click at [200, 401] on input "text" at bounding box center [216, 401] width 165 height 28
type input "28,719"
click at [387, 401] on input "text" at bounding box center [414, 401] width 165 height 28
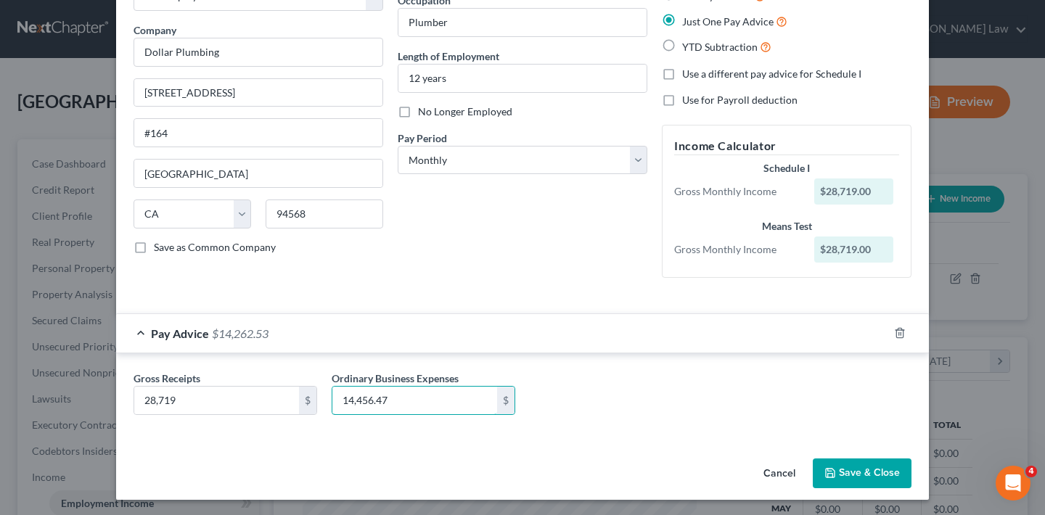
drag, startPoint x: 401, startPoint y: 401, endPoint x: 322, endPoint y: 400, distance: 78.4
click at [324, 400] on div "Ordinary Business Expenses 14,456.47 $" at bounding box center [423, 393] width 198 height 44
type input "14,262.53"
click at [873, 470] on button "Save & Close" at bounding box center [862, 474] width 99 height 30
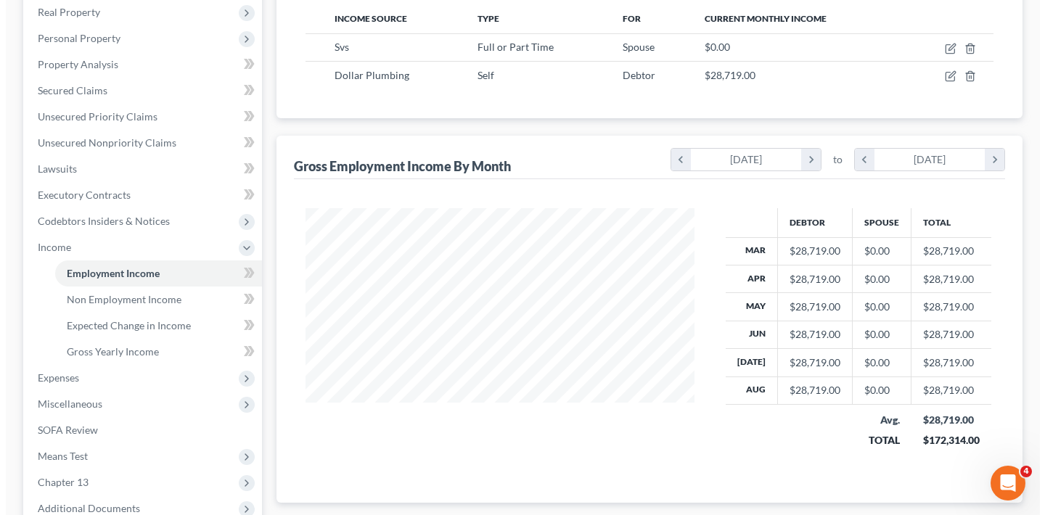
scroll to position [0, 0]
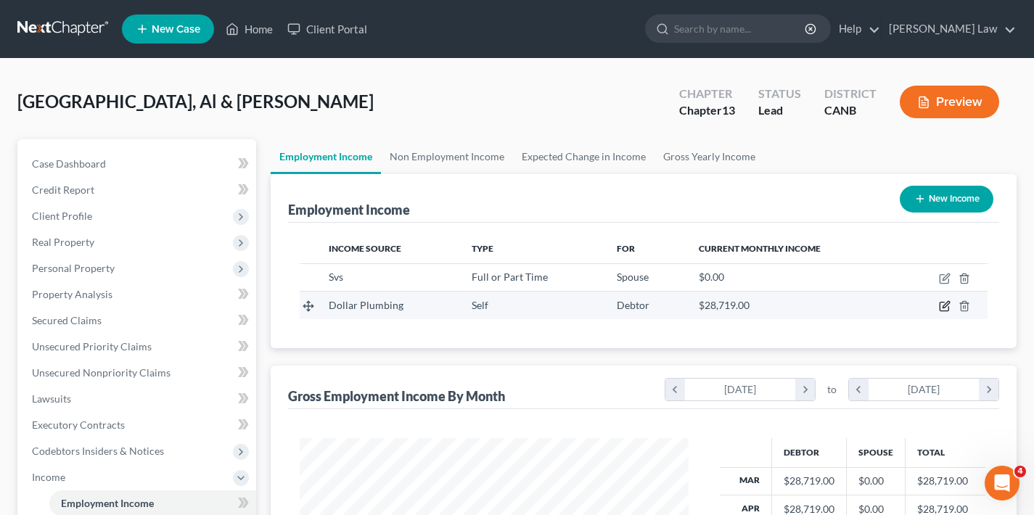
click at [942, 307] on icon "button" at bounding box center [945, 306] width 12 height 12
select select "1"
select select "4"
select select "0"
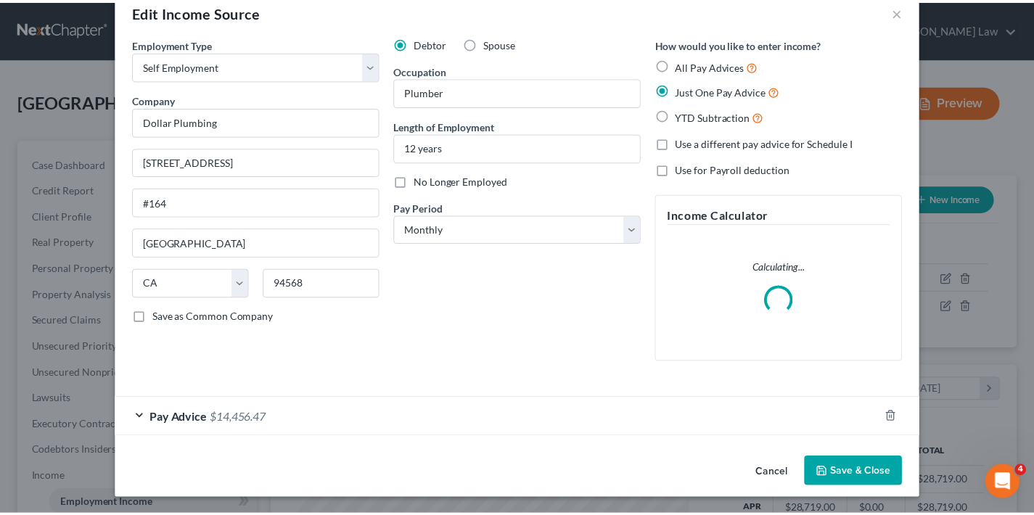
scroll to position [16, 0]
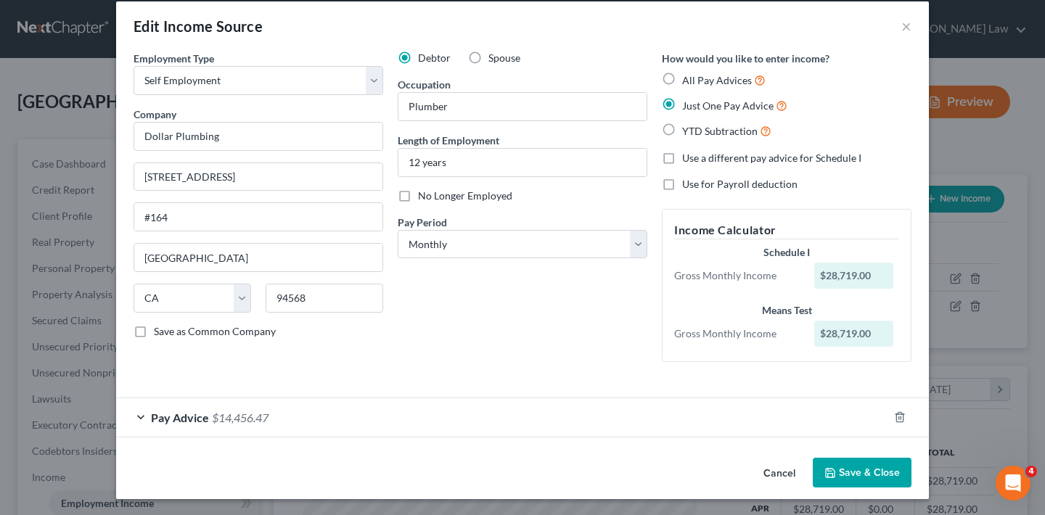
click at [776, 472] on button "Cancel" at bounding box center [779, 473] width 55 height 29
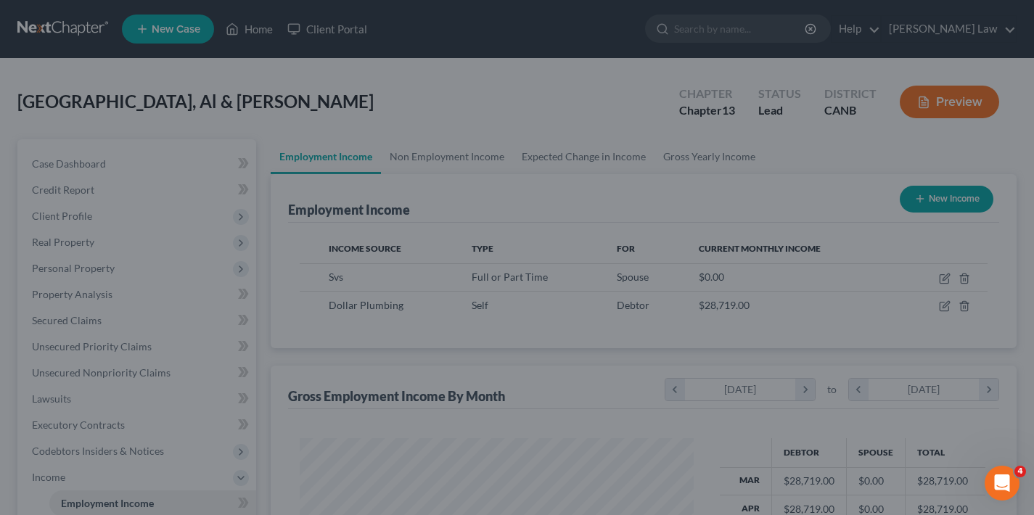
scroll to position [725529, 725371]
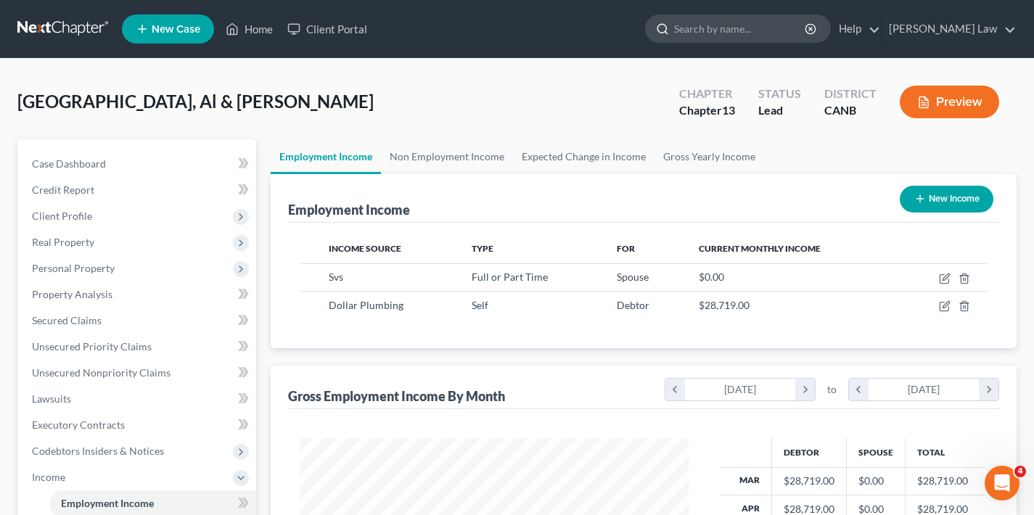
click at [733, 33] on input "search" at bounding box center [740, 28] width 133 height 27
type input "declan"
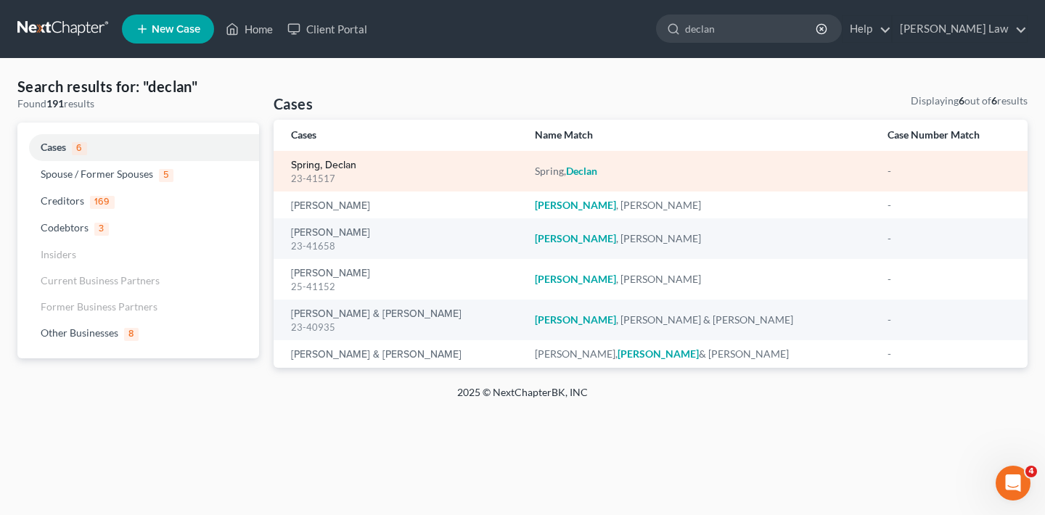
click at [340, 166] on link "Spring, Declan" at bounding box center [323, 165] width 65 height 10
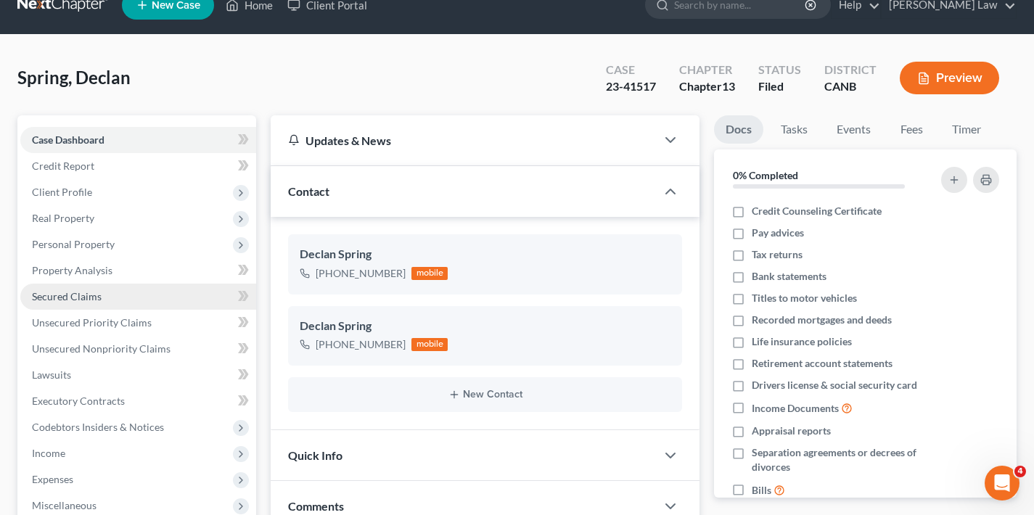
scroll to position [81, 0]
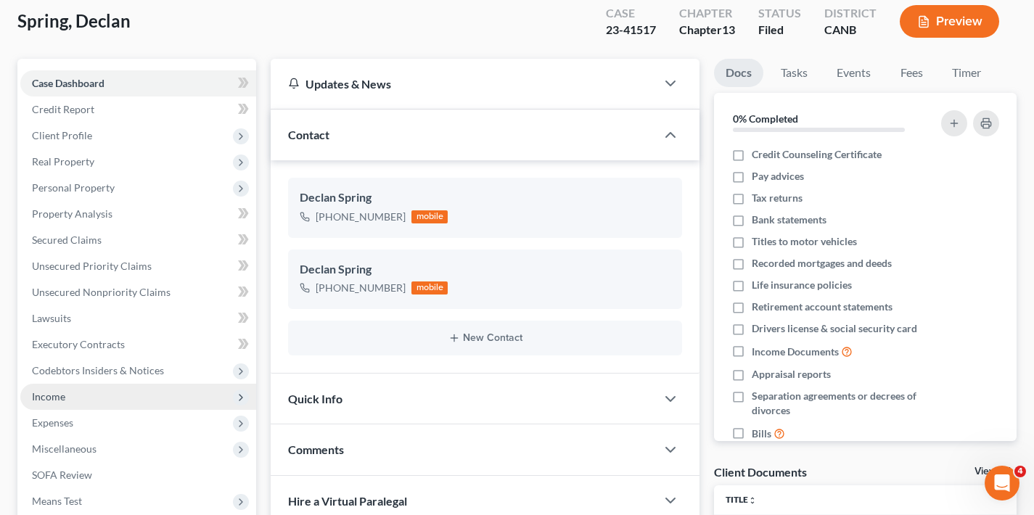
click at [73, 398] on span "Income" at bounding box center [138, 397] width 236 height 26
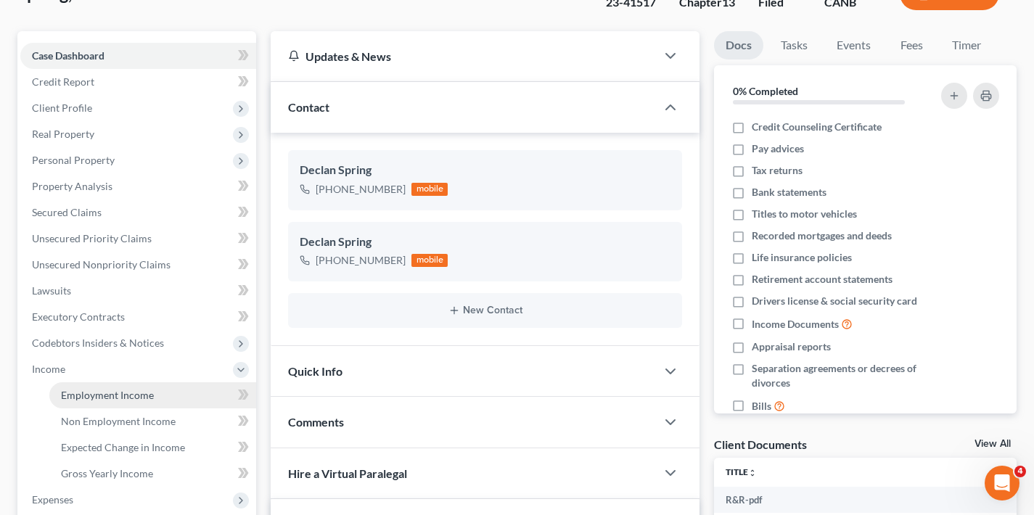
scroll to position [296, 0]
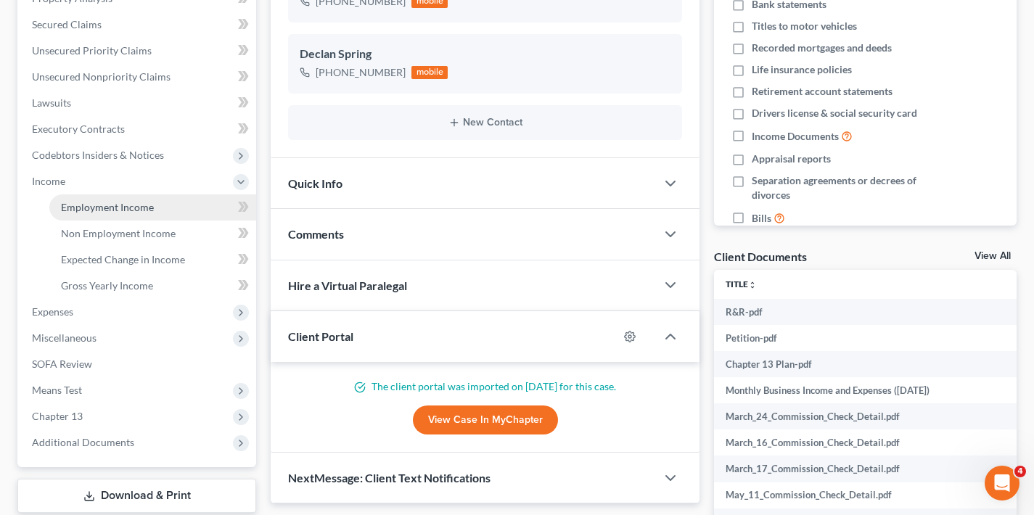
click at [128, 206] on span "Employment Income" at bounding box center [107, 207] width 93 height 12
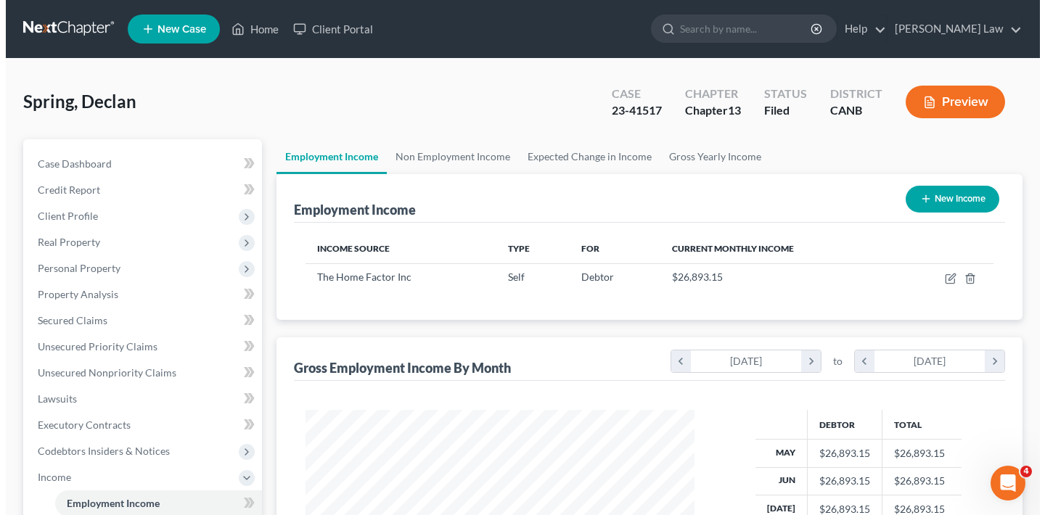
scroll to position [260, 418]
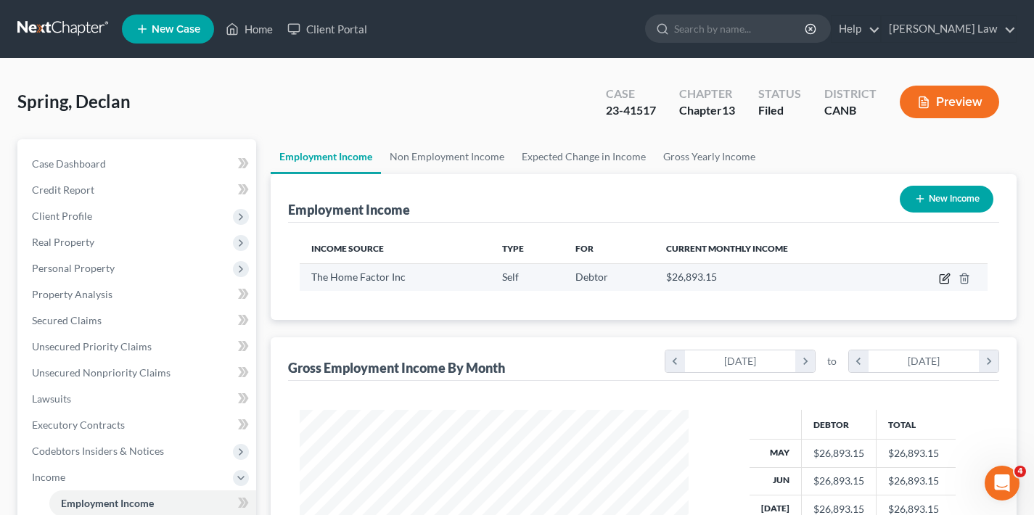
click at [946, 277] on icon "button" at bounding box center [945, 279] width 12 height 12
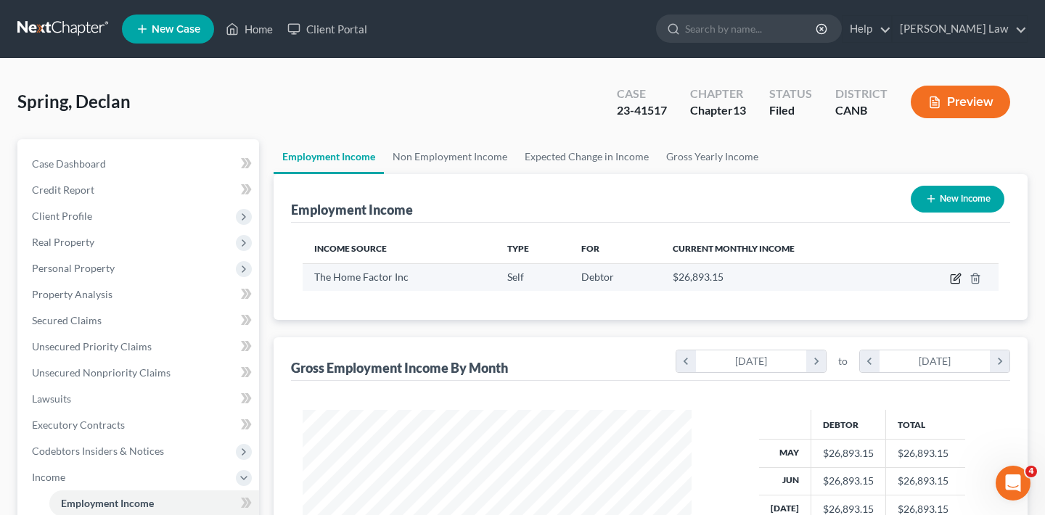
scroll to position [260, 423]
select select "1"
select select "4"
select select "0"
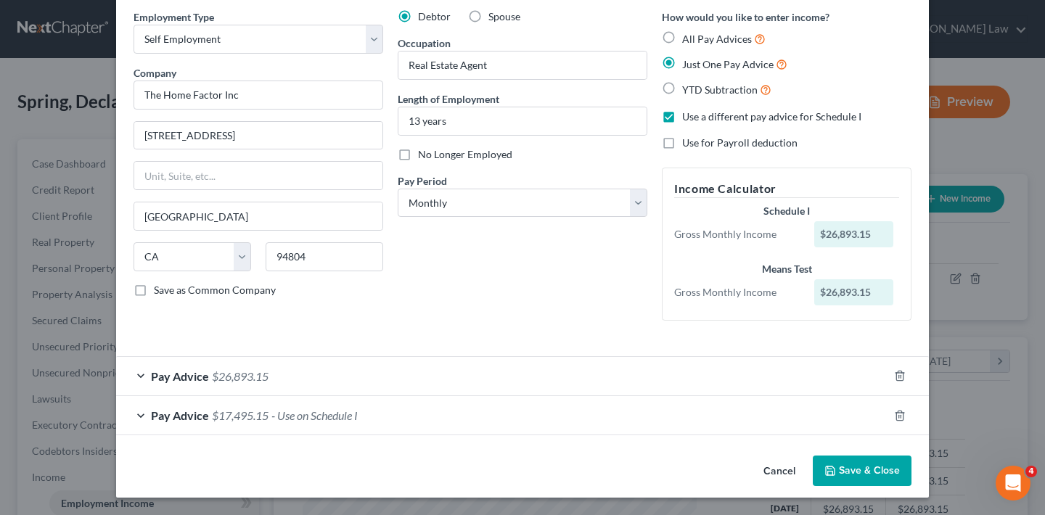
scroll to position [55, 0]
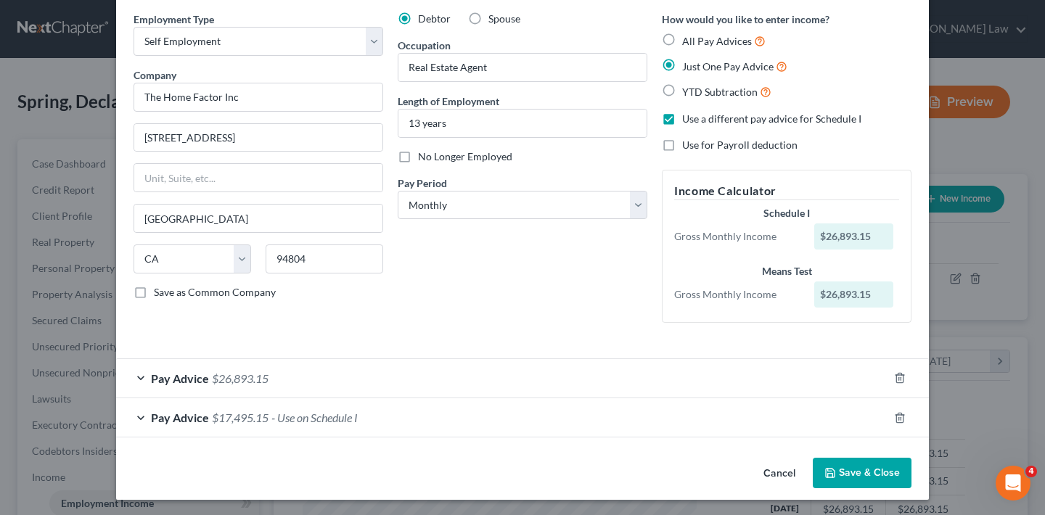
click at [135, 413] on div "Pay Advice $17,495.15 - Use on Schedule I" at bounding box center [502, 417] width 772 height 38
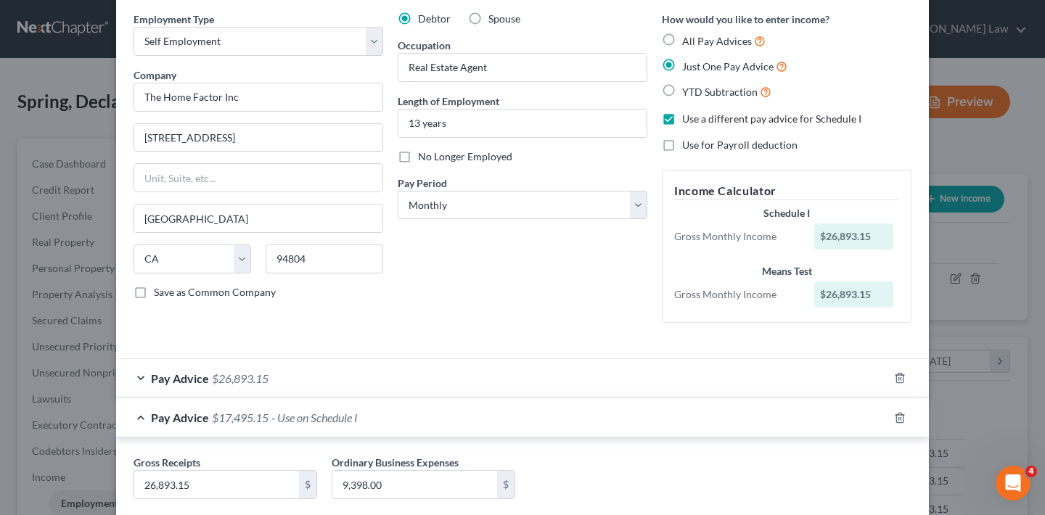
click at [135, 375] on div "Pay Advice $26,893.15" at bounding box center [502, 378] width 772 height 38
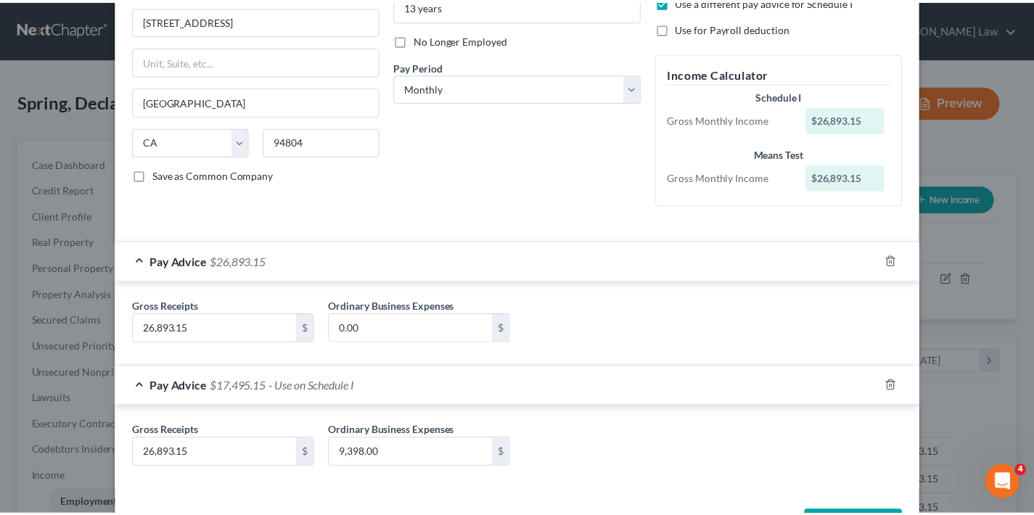
scroll to position [0, 0]
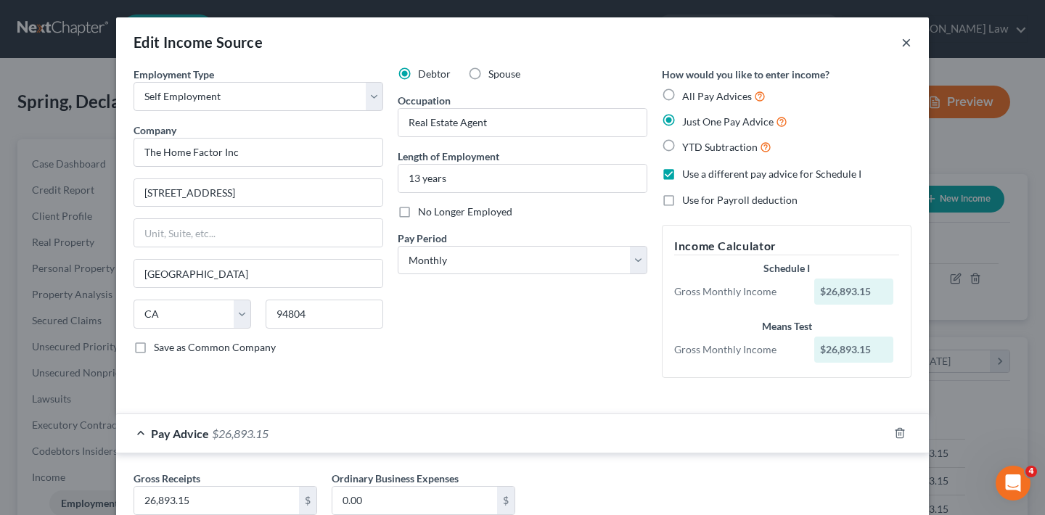
click at [901, 44] on button "×" at bounding box center [906, 41] width 10 height 17
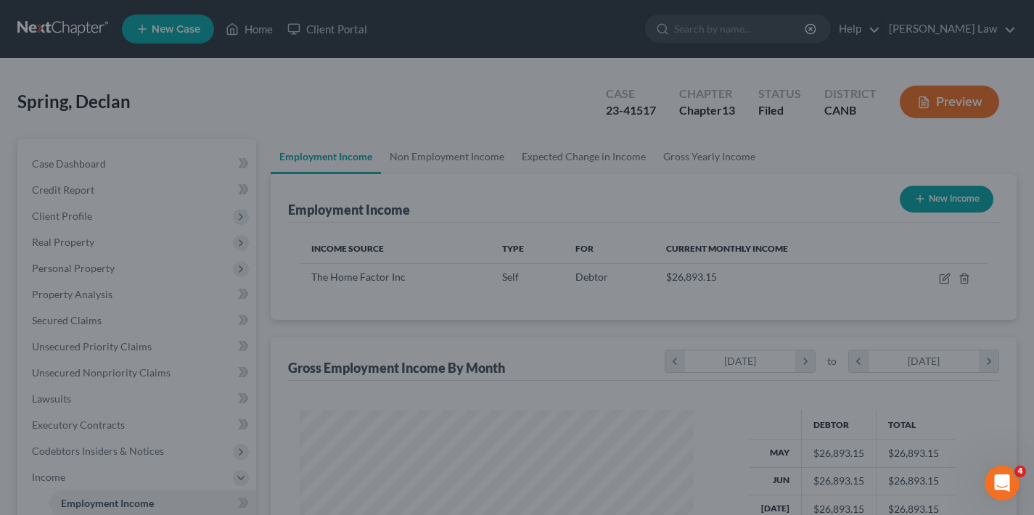
scroll to position [725529, 725371]
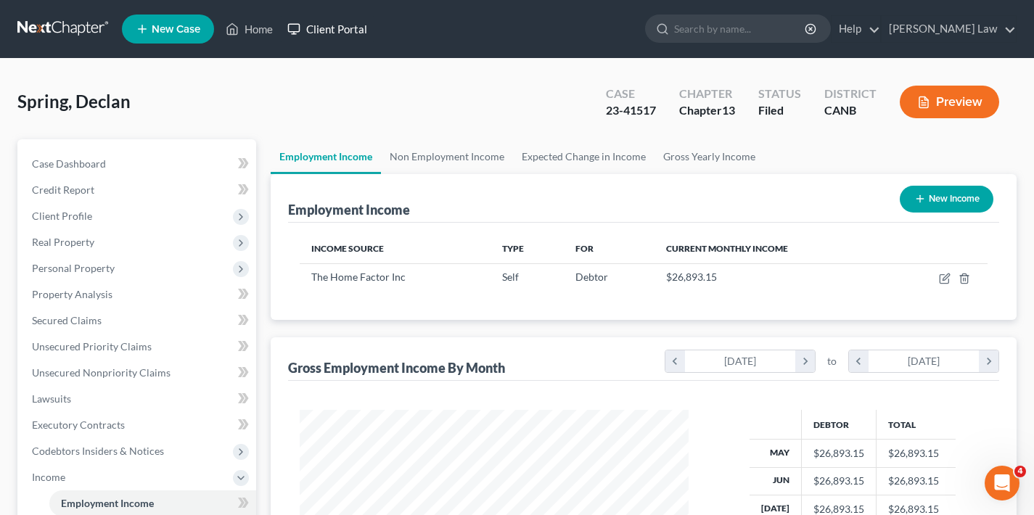
click at [344, 31] on link "Client Portal" at bounding box center [327, 29] width 94 height 26
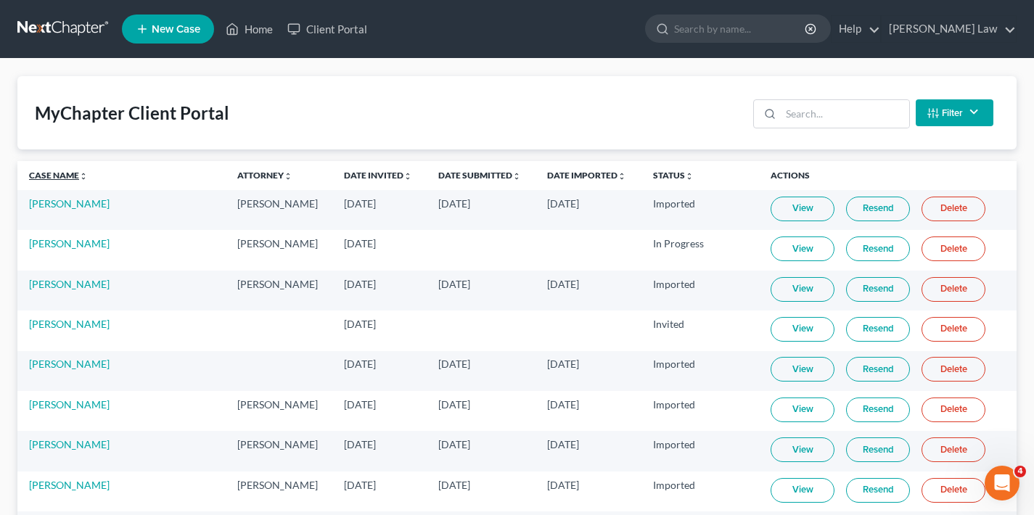
click at [58, 174] on link "Case Name unfold_more expand_more expand_less" at bounding box center [58, 175] width 59 height 11
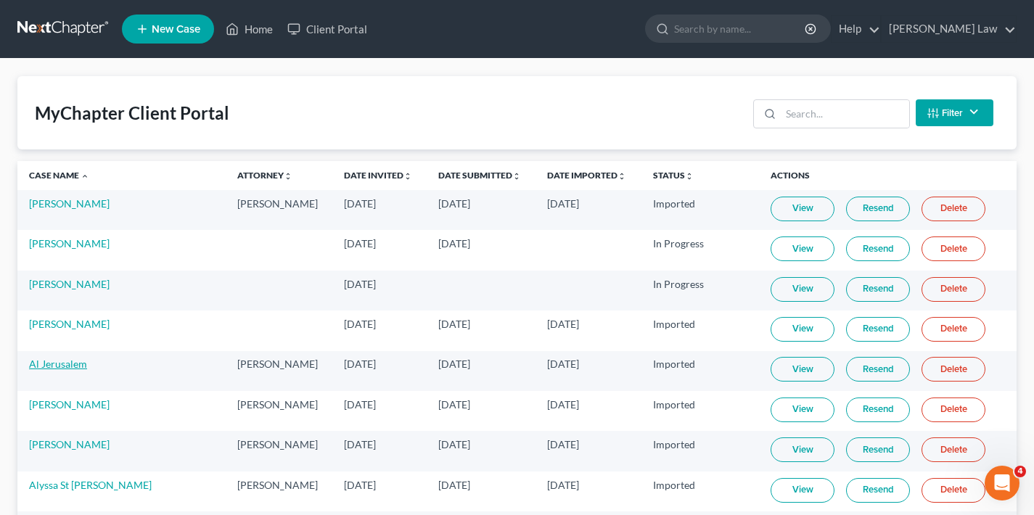
click at [64, 365] on link "Al Jerusalem" at bounding box center [58, 364] width 58 height 12
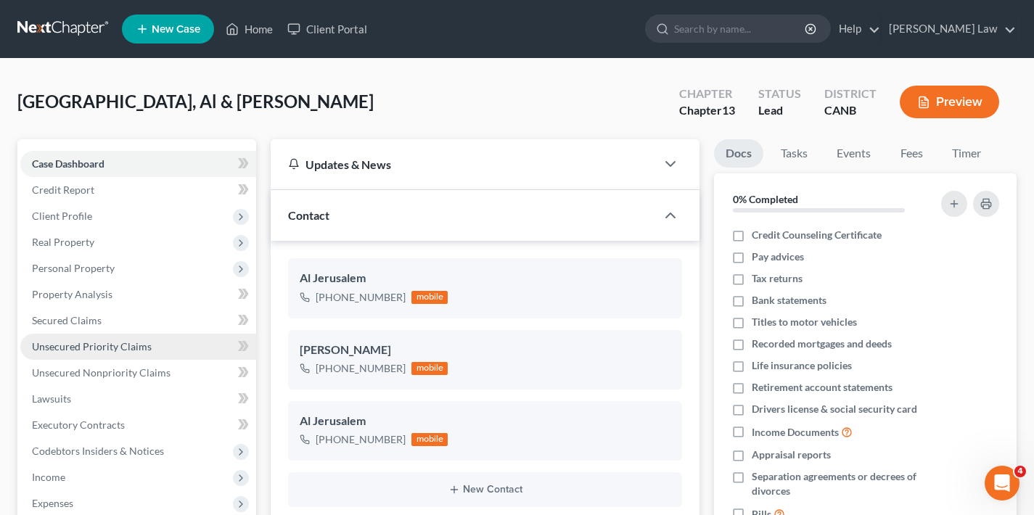
scroll to position [174, 0]
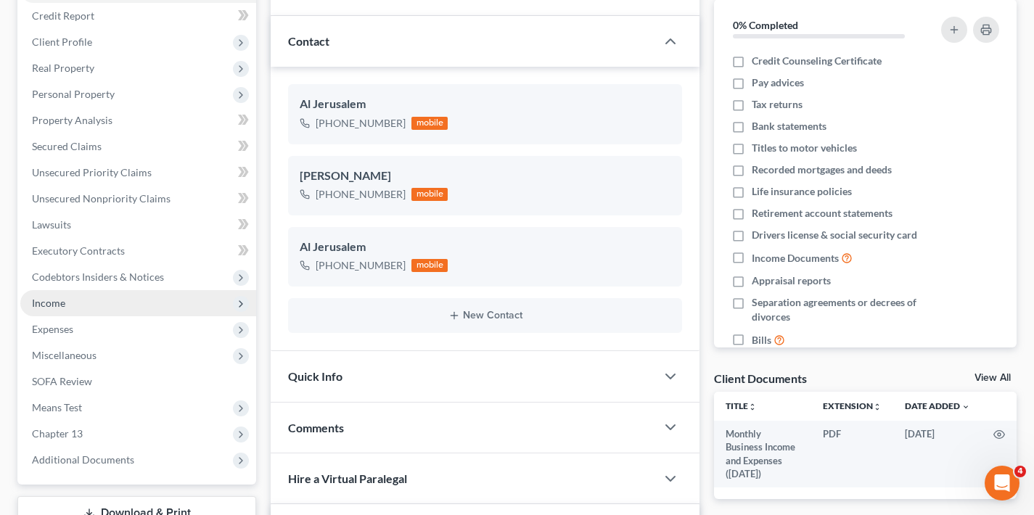
click at [93, 307] on span "Income" at bounding box center [138, 303] width 236 height 26
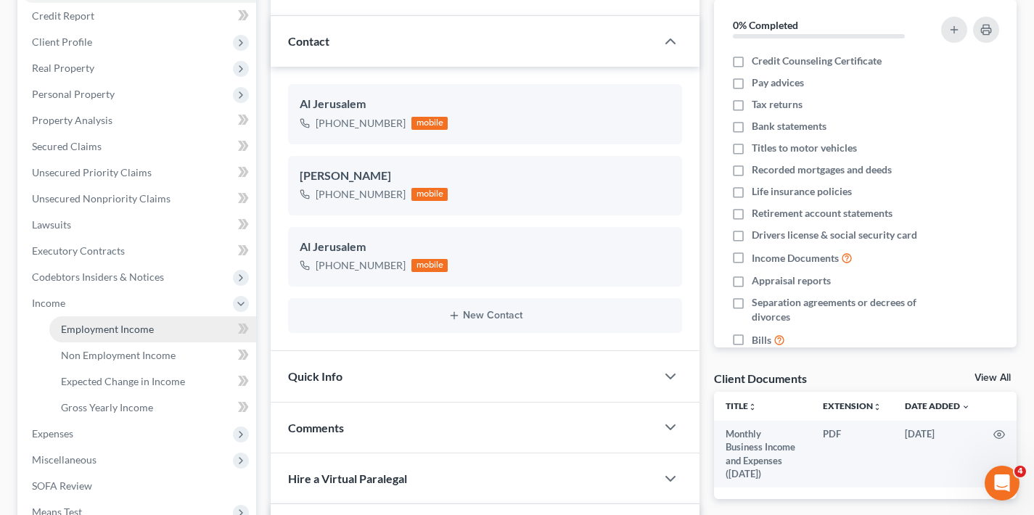
click at [103, 330] on span "Employment Income" at bounding box center [107, 329] width 93 height 12
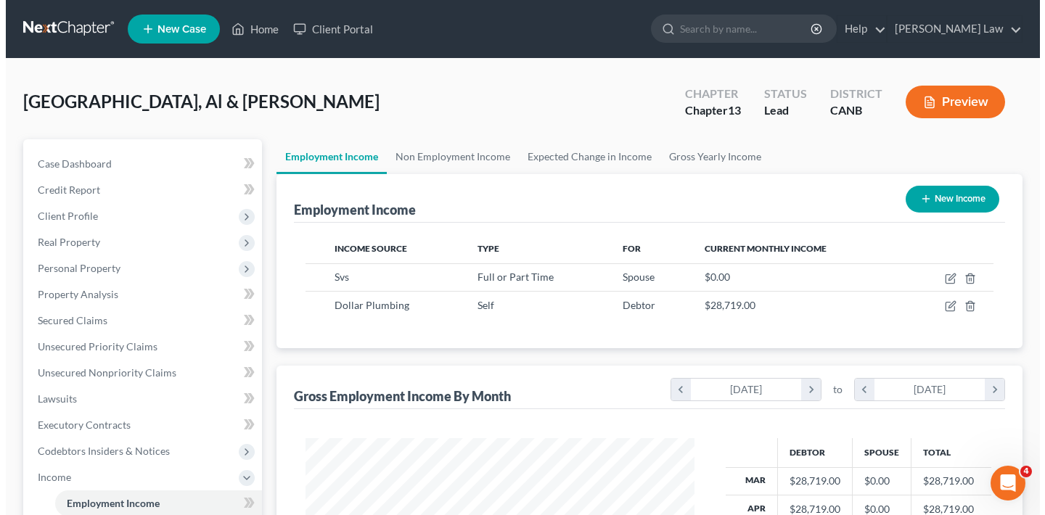
scroll to position [260, 418]
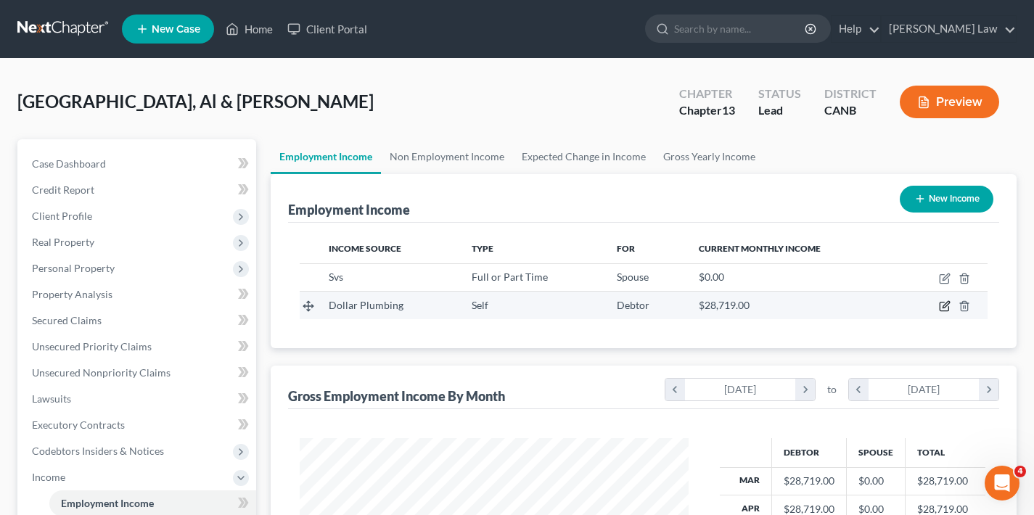
click at [944, 306] on icon "button" at bounding box center [946, 305] width 7 height 7
select select "1"
select select "4"
select select "0"
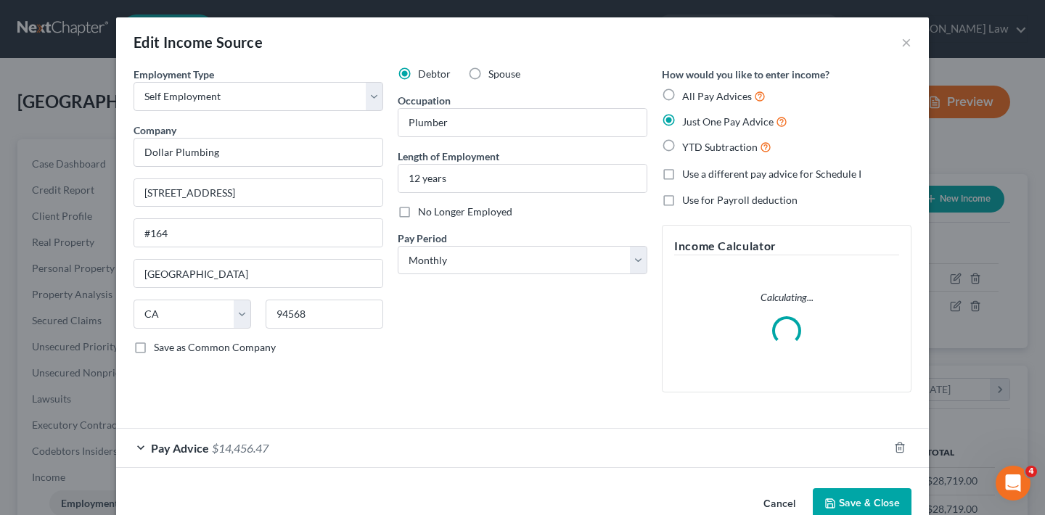
scroll to position [30, 0]
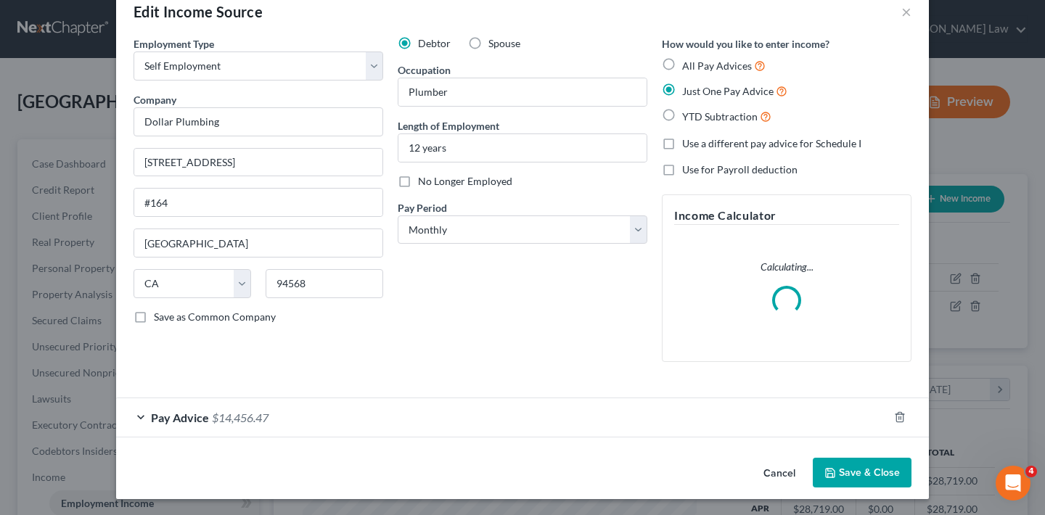
click at [136, 415] on div "Pay Advice $14,456.47" at bounding box center [502, 417] width 772 height 38
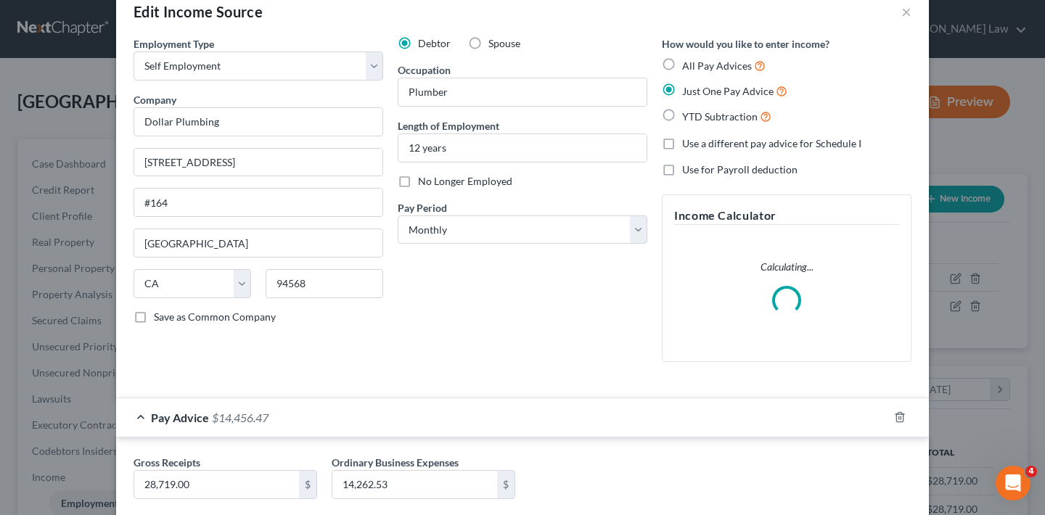
scroll to position [115, 0]
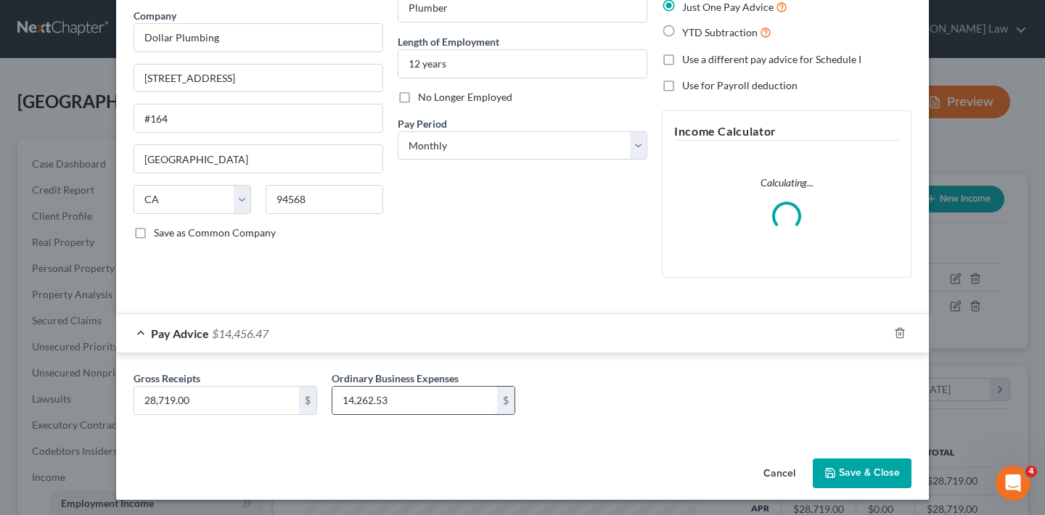
drag, startPoint x: 388, startPoint y: 400, endPoint x: 330, endPoint y: 400, distance: 58.8
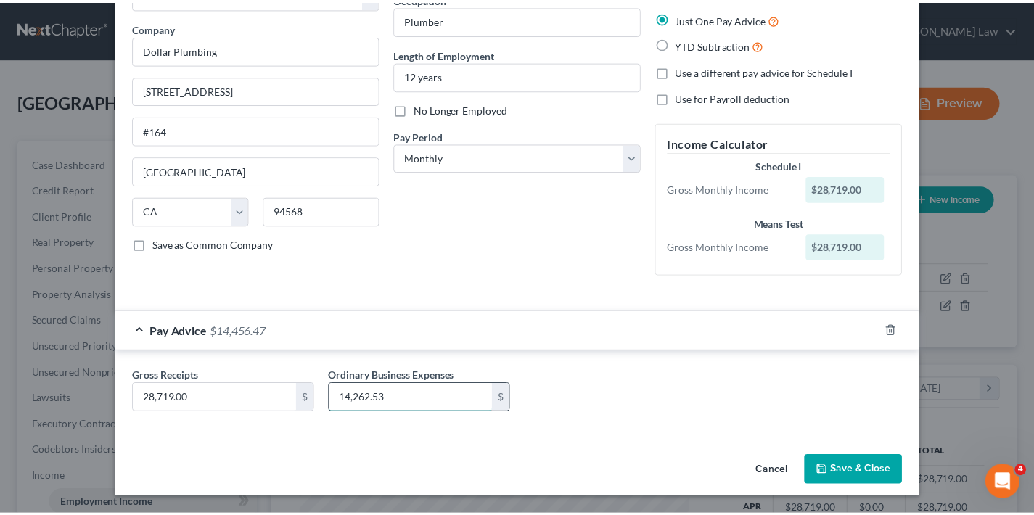
scroll to position [100, 0]
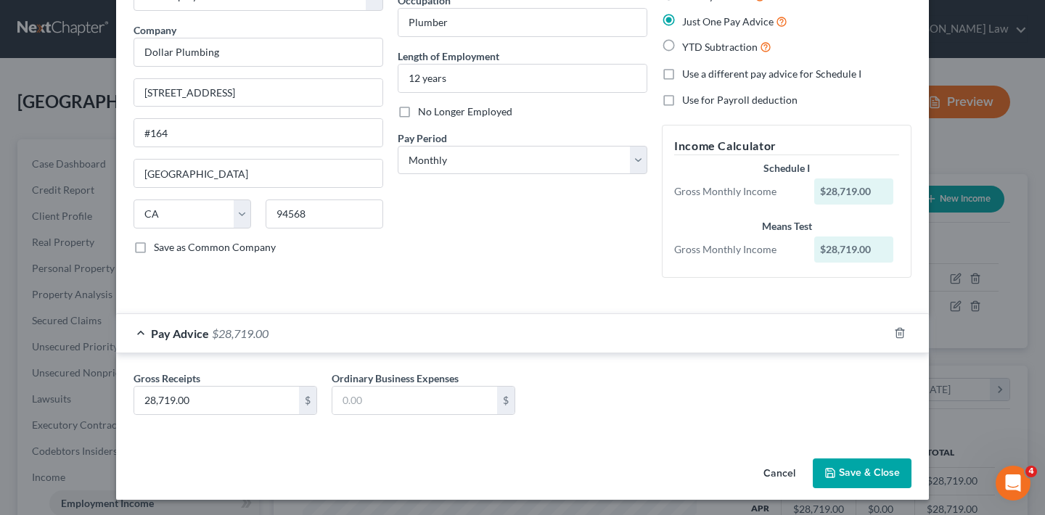
click at [856, 471] on button "Save & Close" at bounding box center [862, 474] width 99 height 30
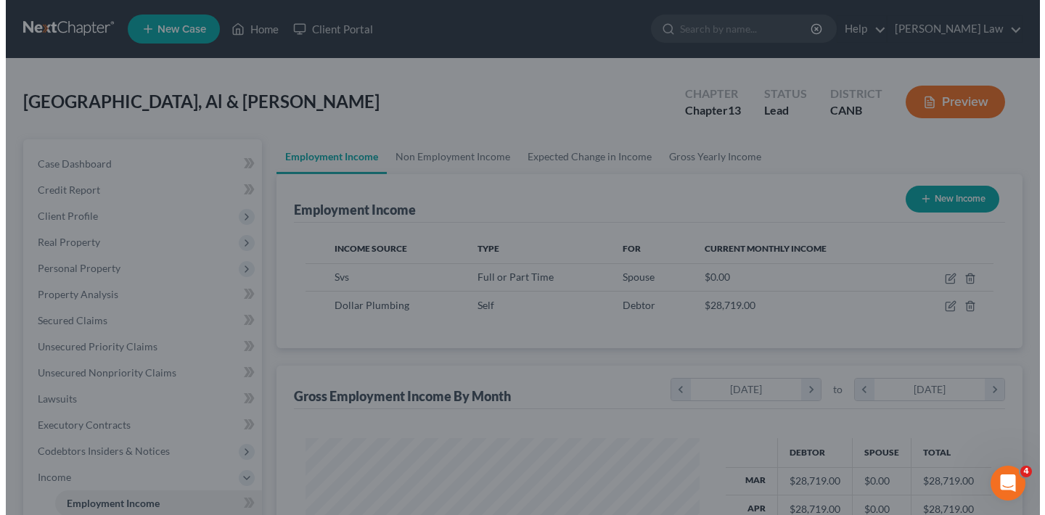
scroll to position [725529, 725371]
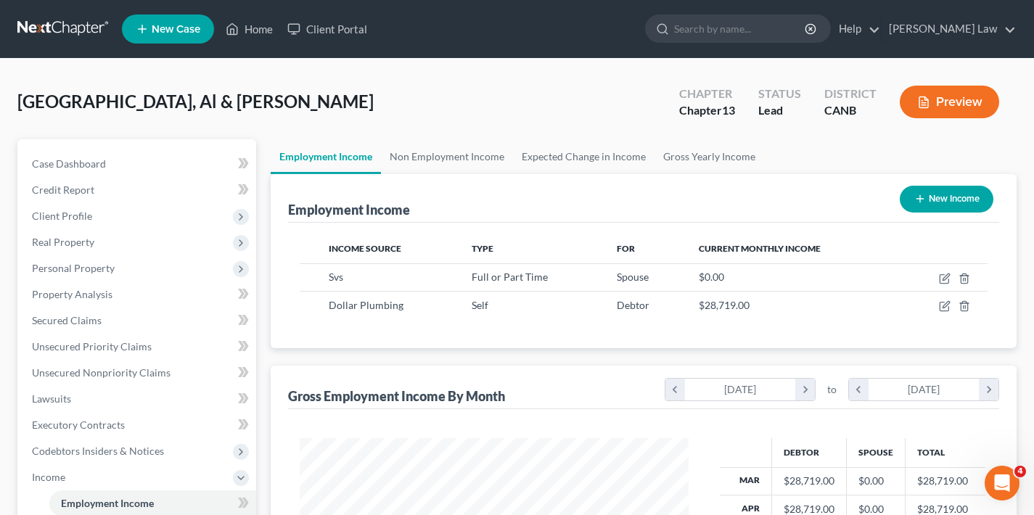
click at [960, 198] on button "New Income" at bounding box center [947, 199] width 94 height 27
select select "0"
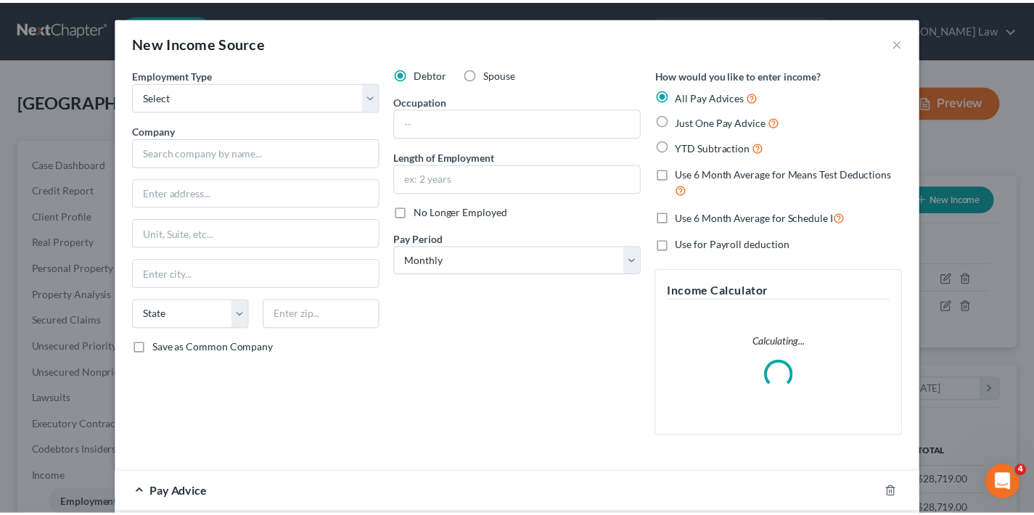
scroll to position [260, 423]
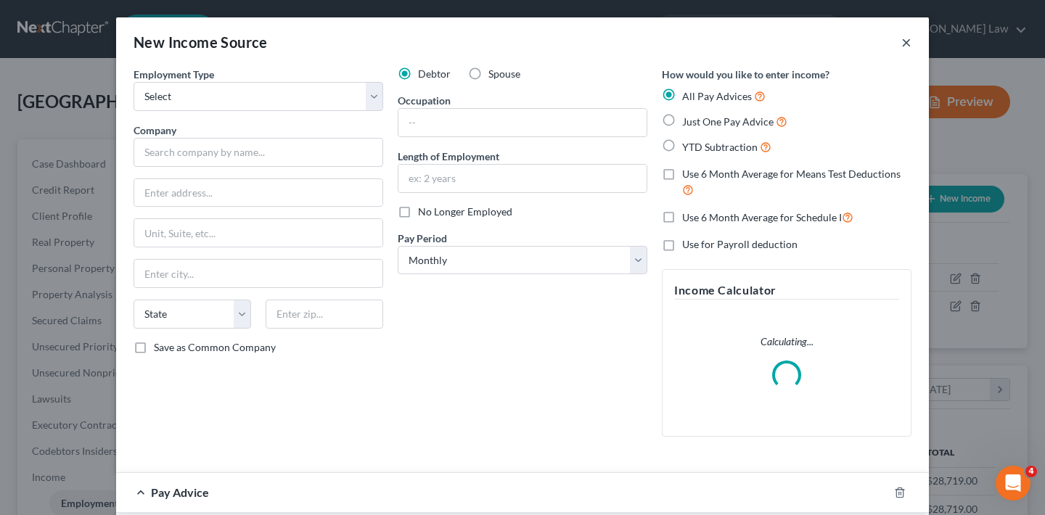
click at [901, 44] on button "×" at bounding box center [906, 41] width 10 height 17
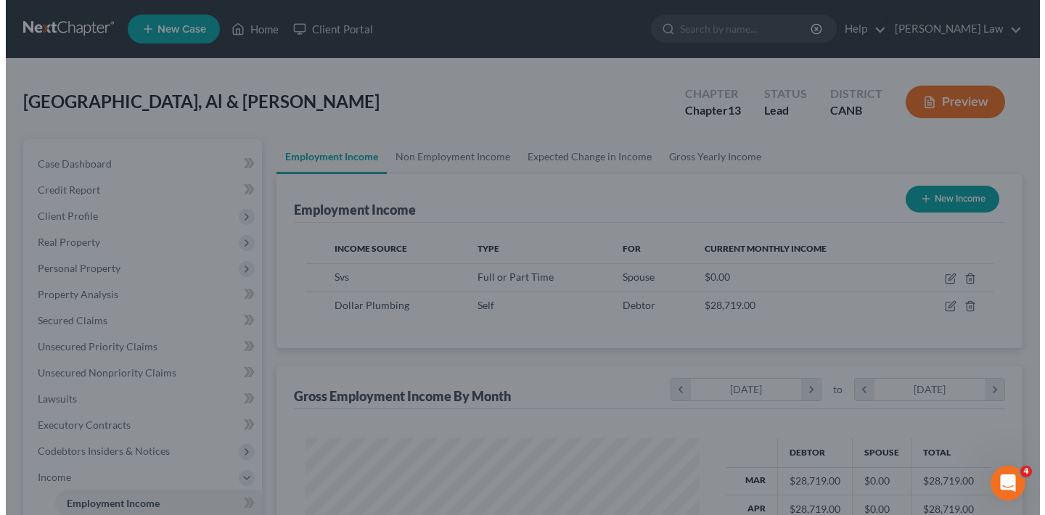
scroll to position [725529, 725371]
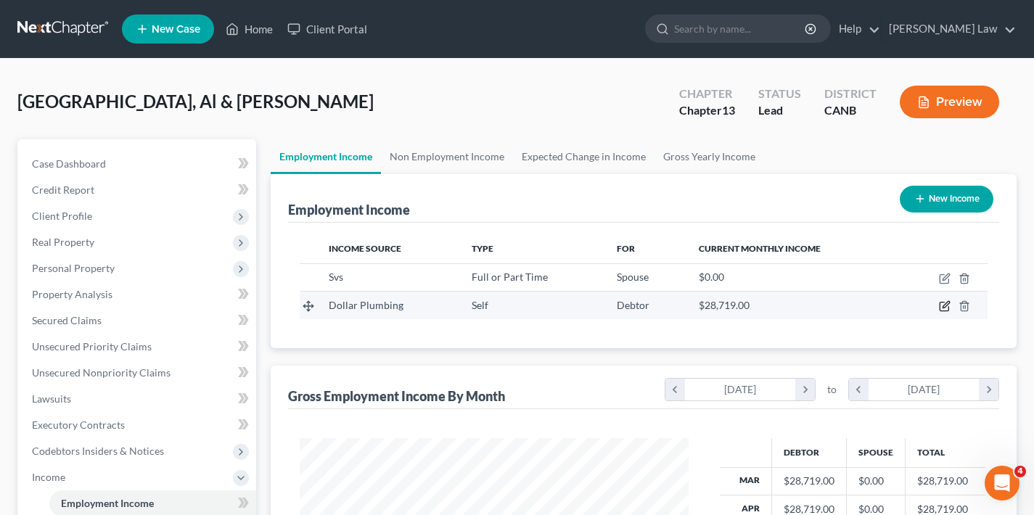
click at [944, 306] on icon "button" at bounding box center [946, 305] width 7 height 7
select select "1"
select select "4"
select select "0"
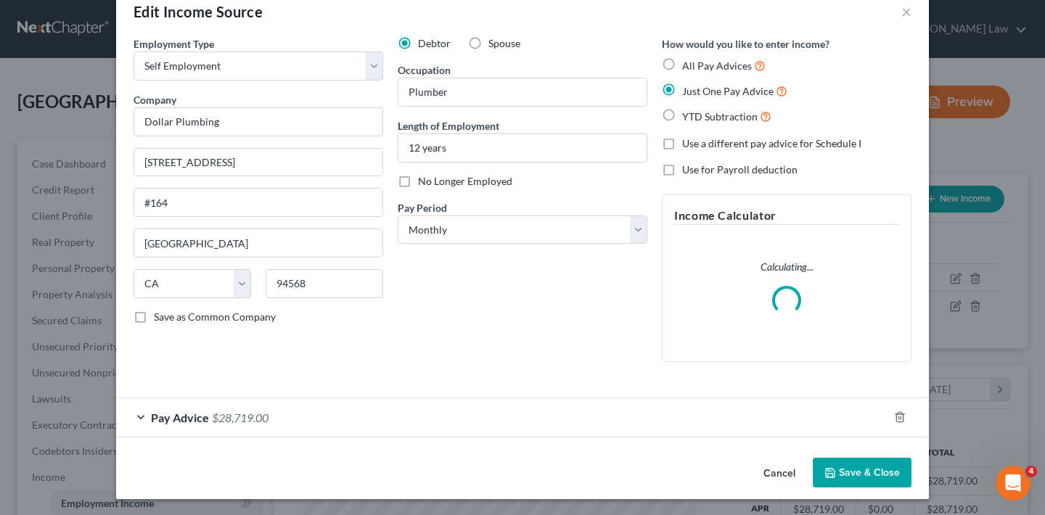
scroll to position [16, 0]
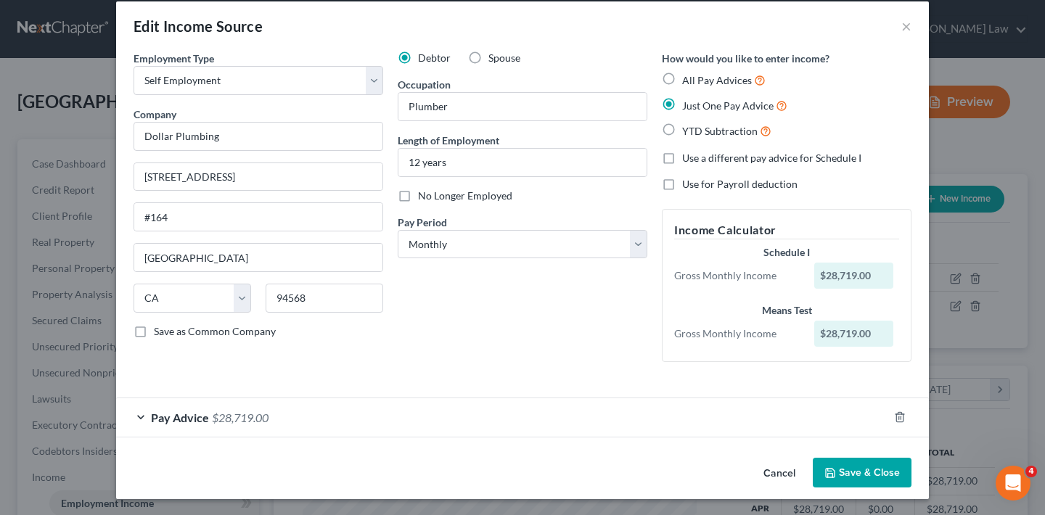
click at [682, 155] on label "Use a different pay advice for Schedule I" at bounding box center [771, 158] width 179 height 15
click at [688, 155] on input "Use a different pay advice for Schedule I" at bounding box center [692, 155] width 9 height 9
checkbox input "true"
click at [730, 468] on button "Add Schedule I Income" at bounding box center [734, 473] width 145 height 30
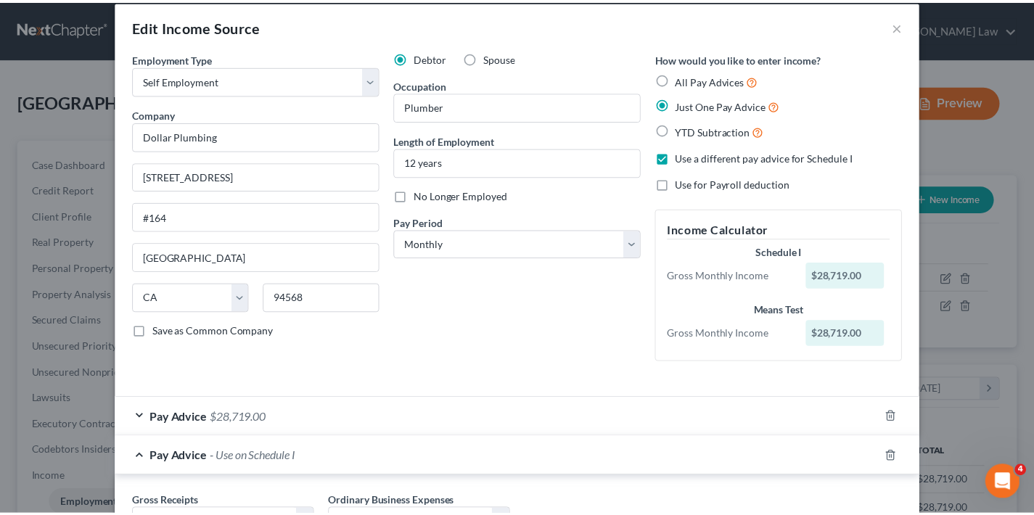
scroll to position [129, 0]
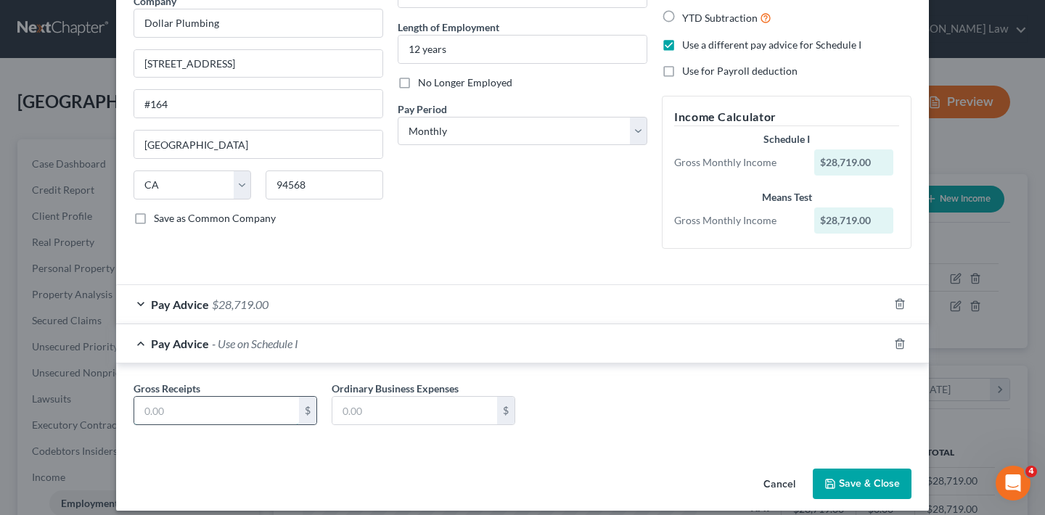
click at [224, 412] on input "text" at bounding box center [216, 411] width 165 height 28
type input "28,719"
type input "14,262.53"
click at [874, 480] on button "Save & Close" at bounding box center [862, 484] width 99 height 30
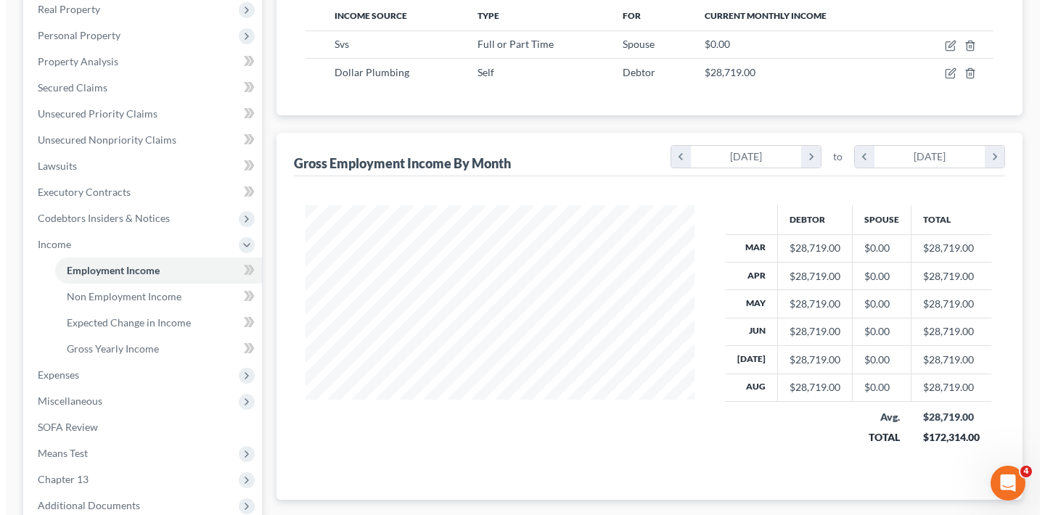
scroll to position [121, 0]
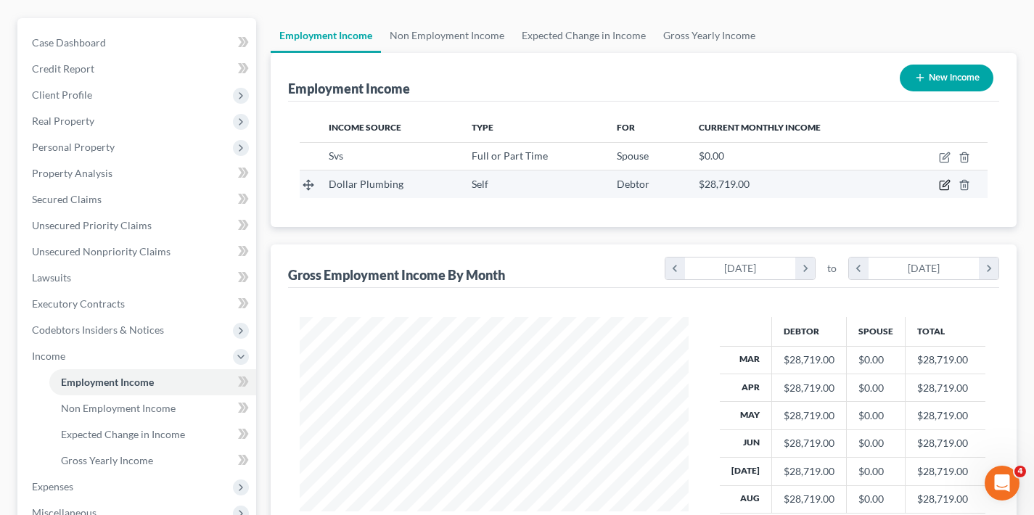
click at [943, 185] on icon "button" at bounding box center [945, 185] width 12 height 12
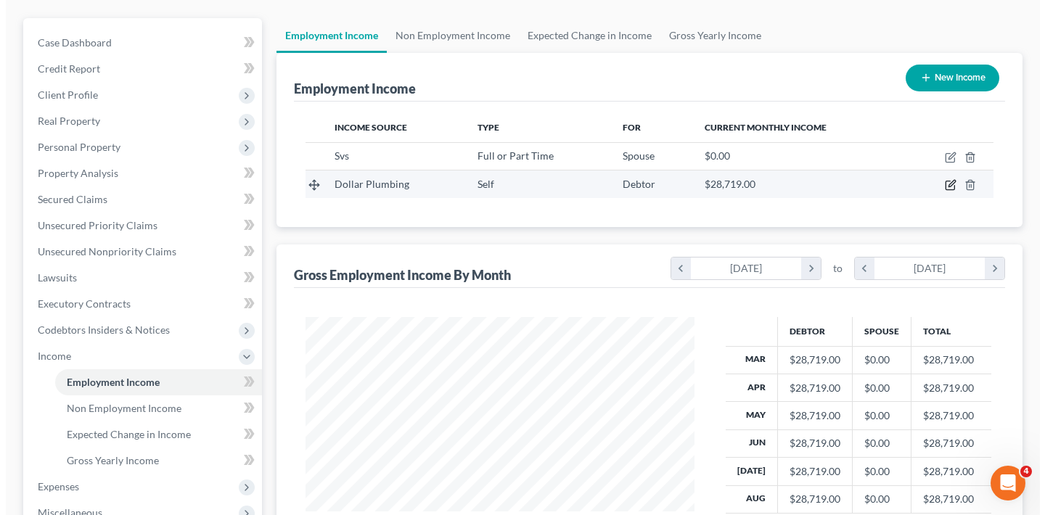
scroll to position [725529, 725366]
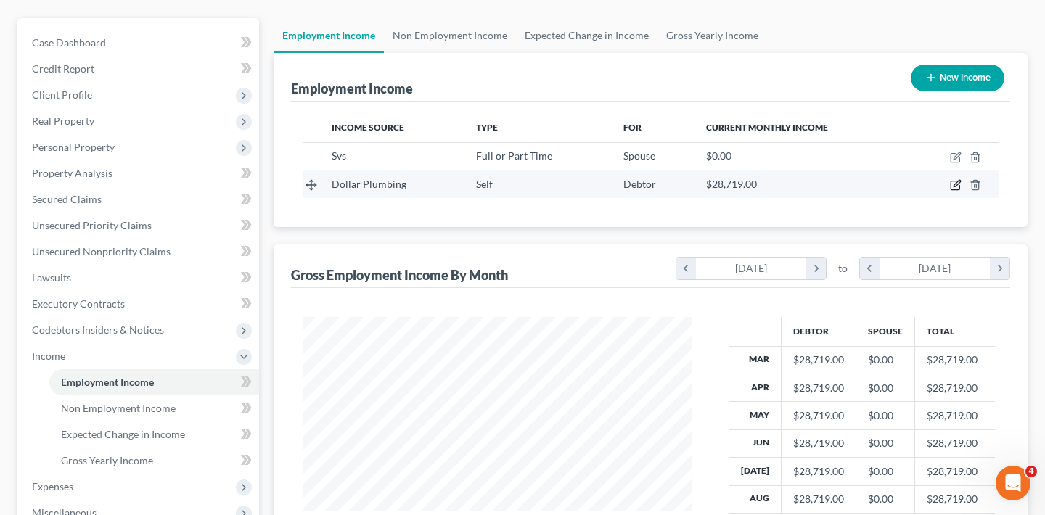
select select "1"
select select "4"
select select "0"
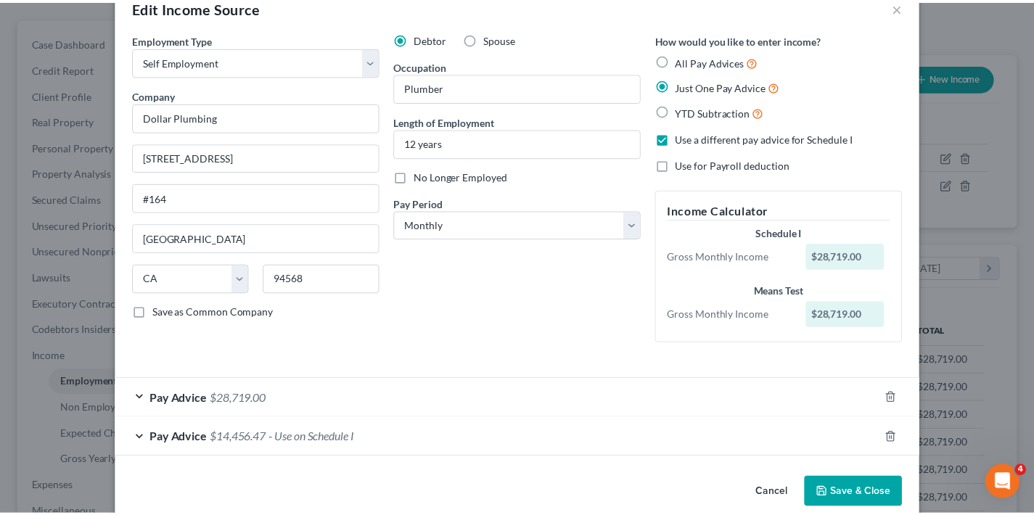
scroll to position [0, 0]
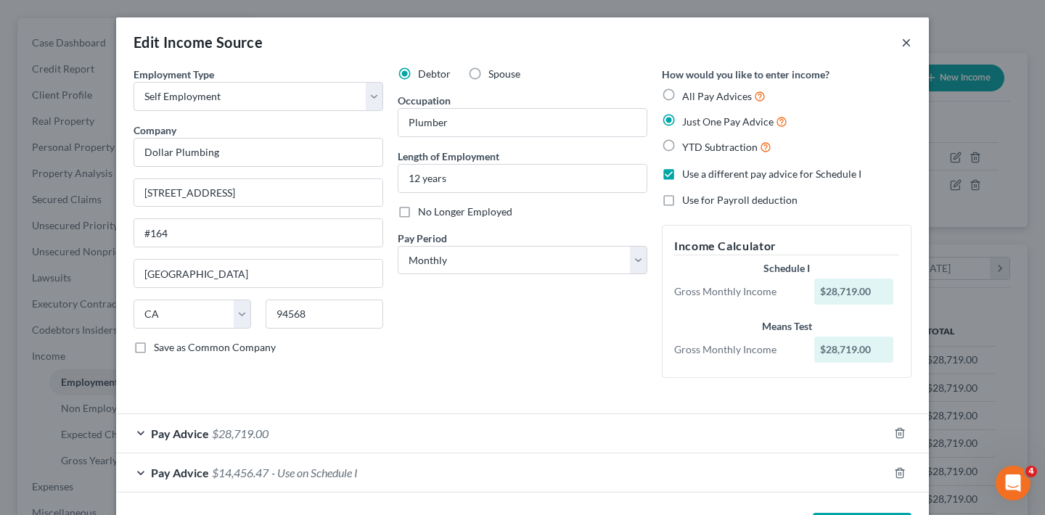
click at [901, 41] on button "×" at bounding box center [906, 41] width 10 height 17
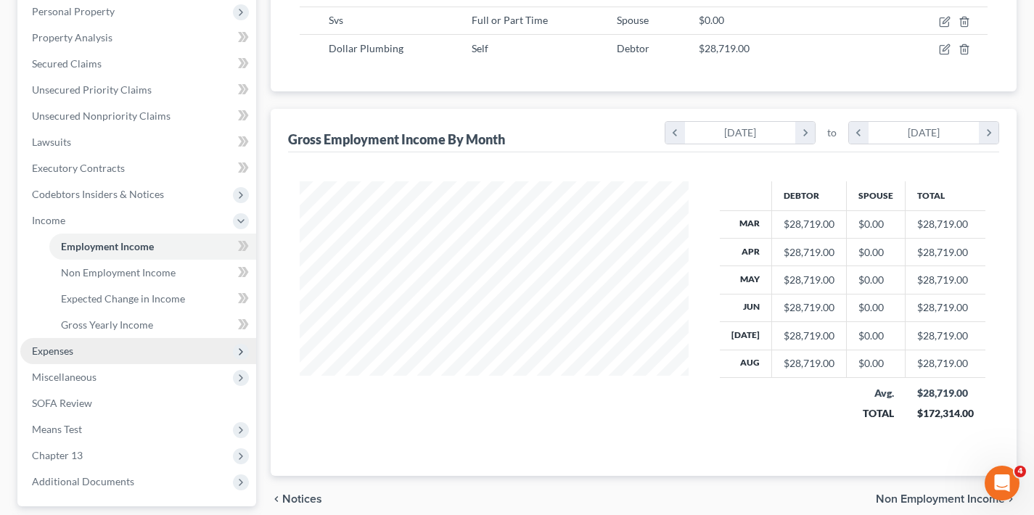
scroll to position [294, 0]
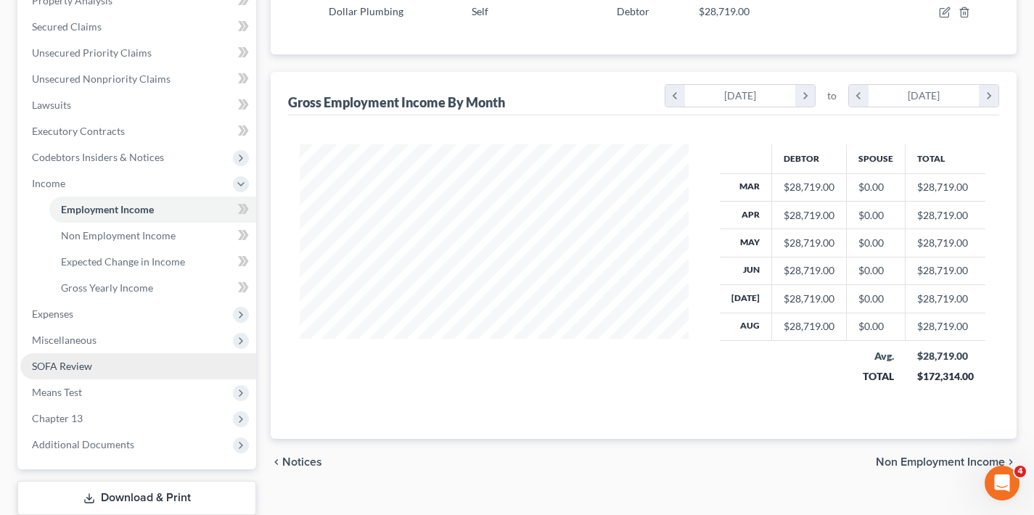
click at [114, 361] on link "SOFA Review" at bounding box center [138, 366] width 236 height 26
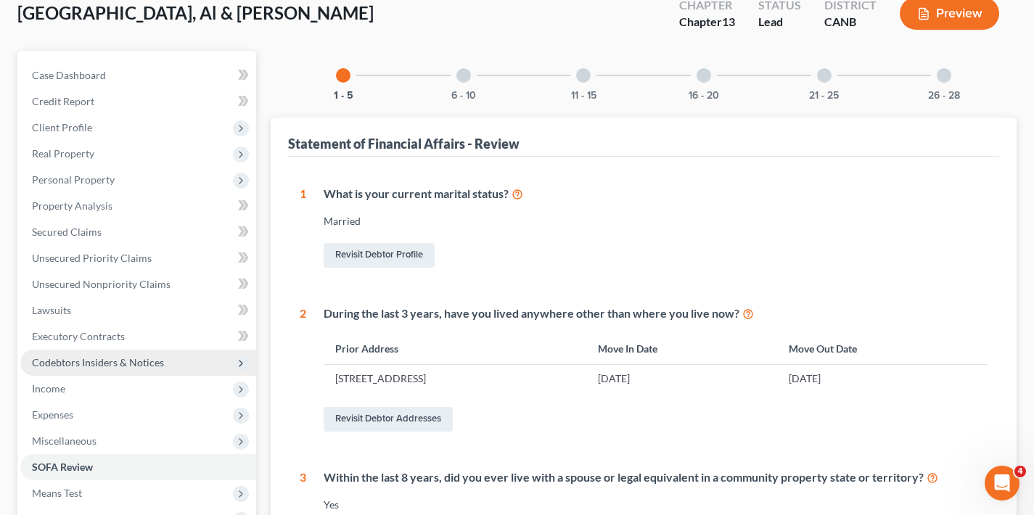
scroll to position [372, 0]
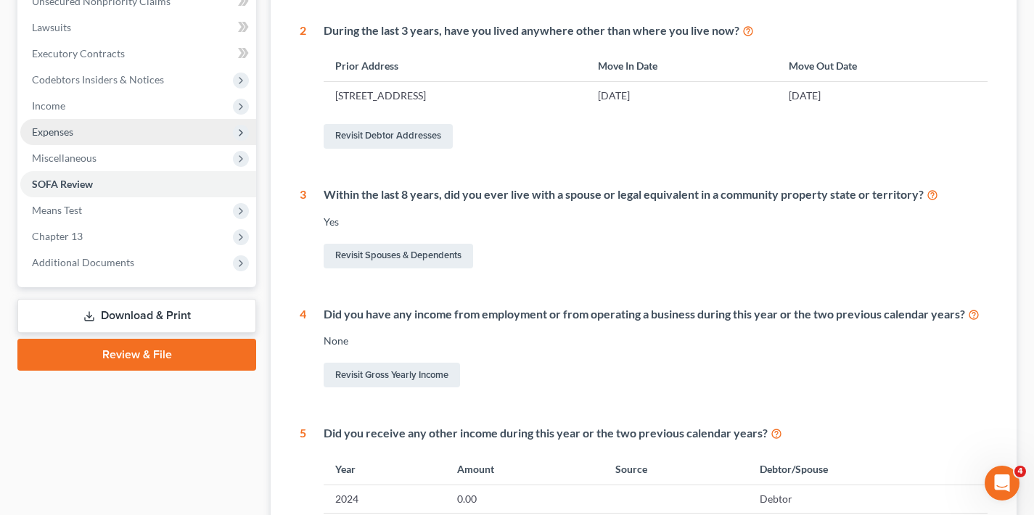
click at [145, 130] on span "Expenses" at bounding box center [138, 132] width 236 height 26
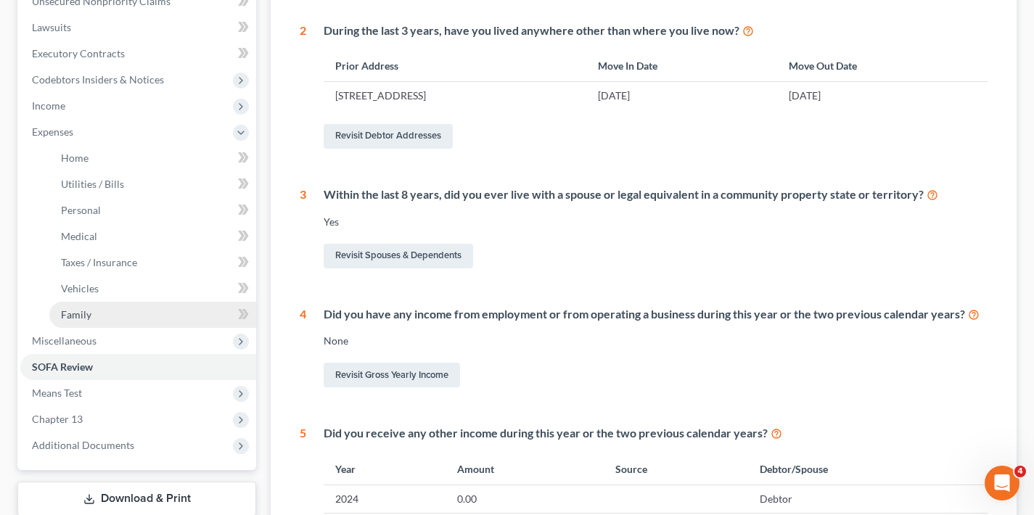
click at [115, 317] on link "Family" at bounding box center [152, 315] width 207 height 26
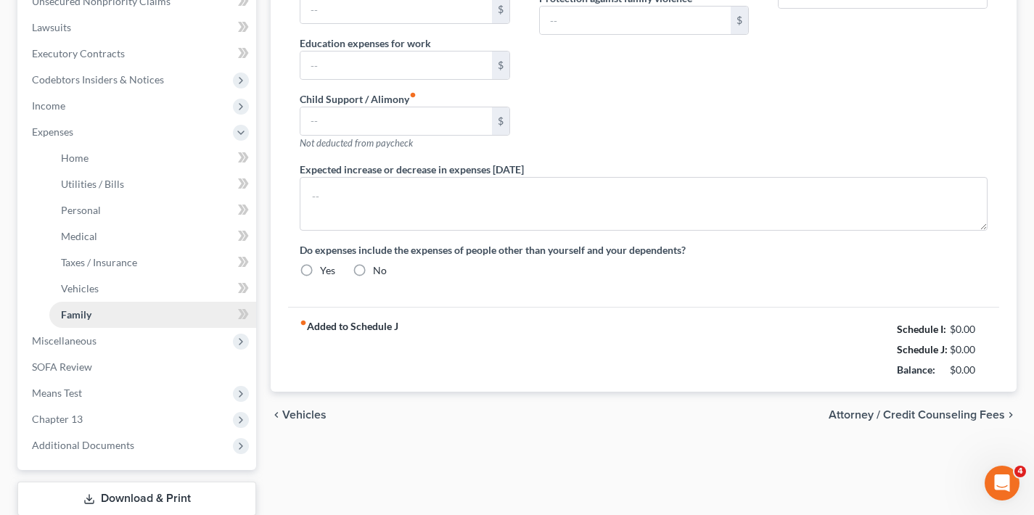
scroll to position [22, 0]
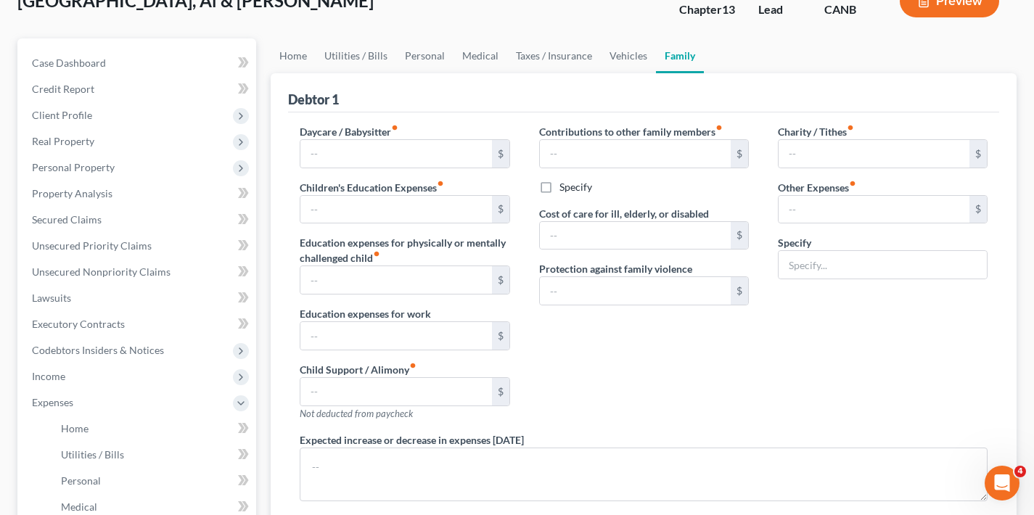
type input "400.00"
radio input "true"
